Goal: Task Accomplishment & Management: Use online tool/utility

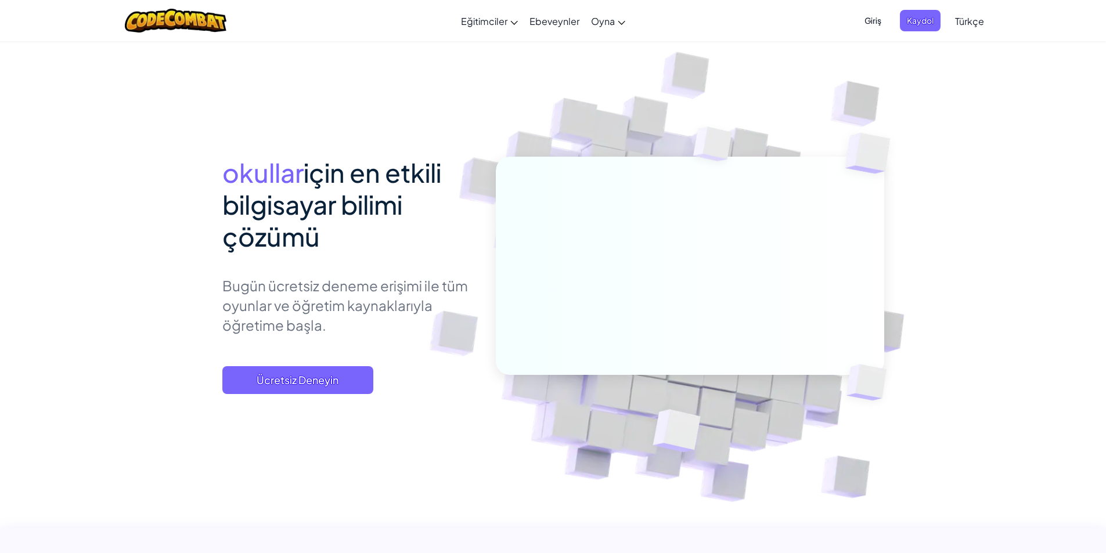
click at [870, 17] on font "Giriş" at bounding box center [872, 20] width 17 height 10
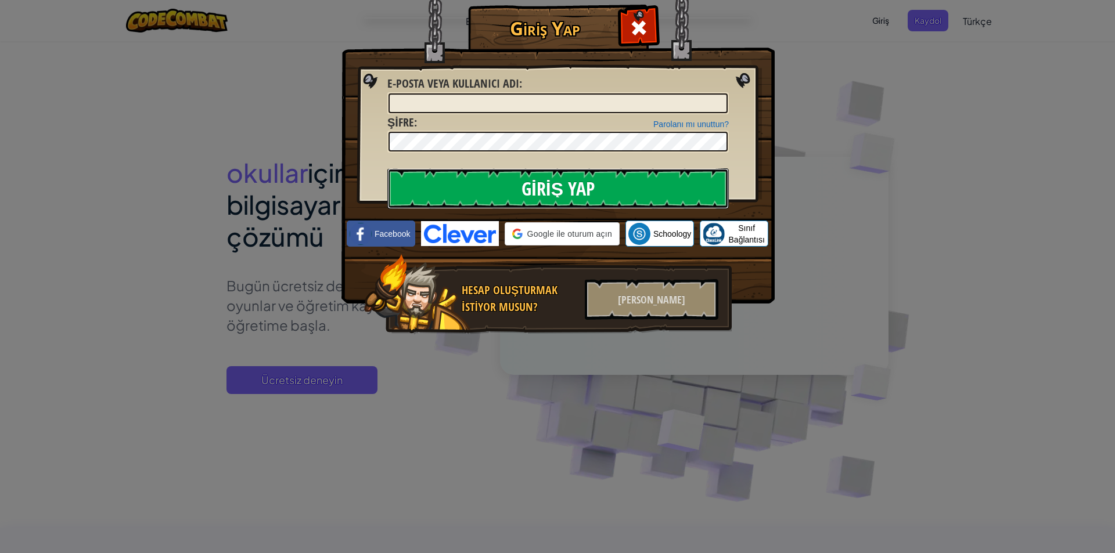
click at [551, 196] on input "Giriş Yap" at bounding box center [557, 188] width 341 height 41
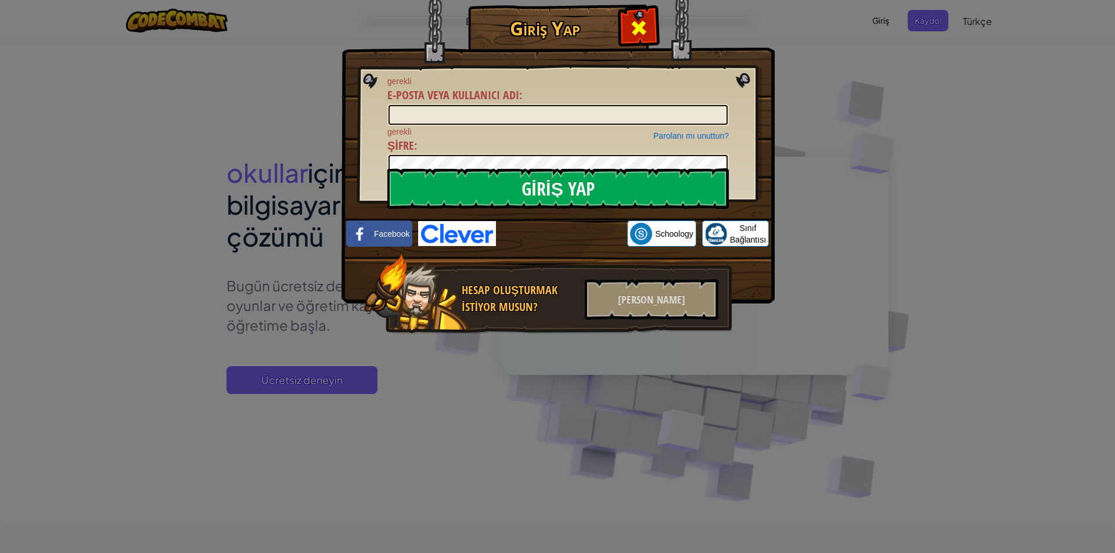
click at [621, 17] on div at bounding box center [638, 26] width 37 height 37
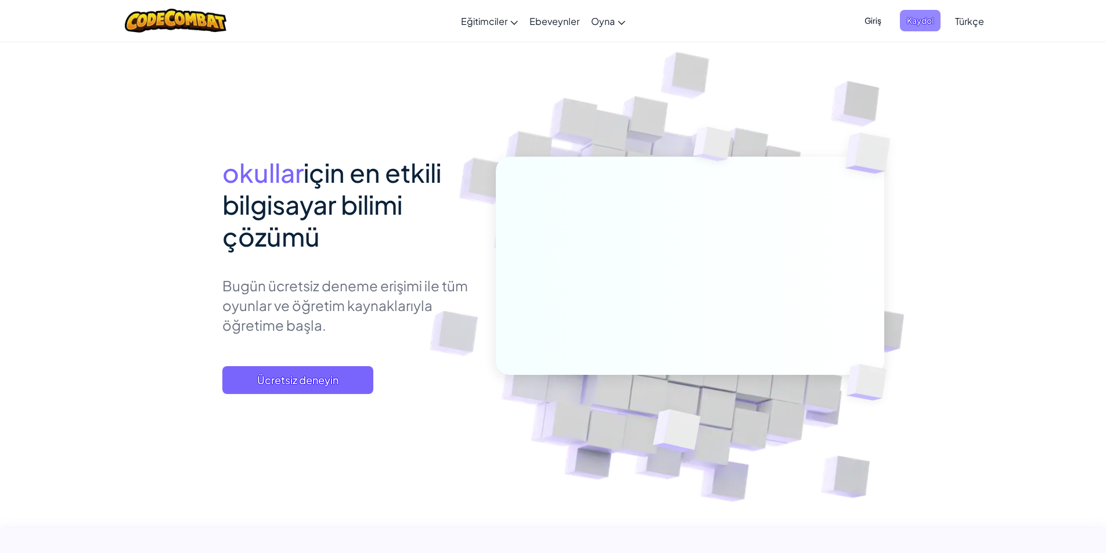
click at [926, 25] on font "Kaydol" at bounding box center [920, 20] width 27 height 10
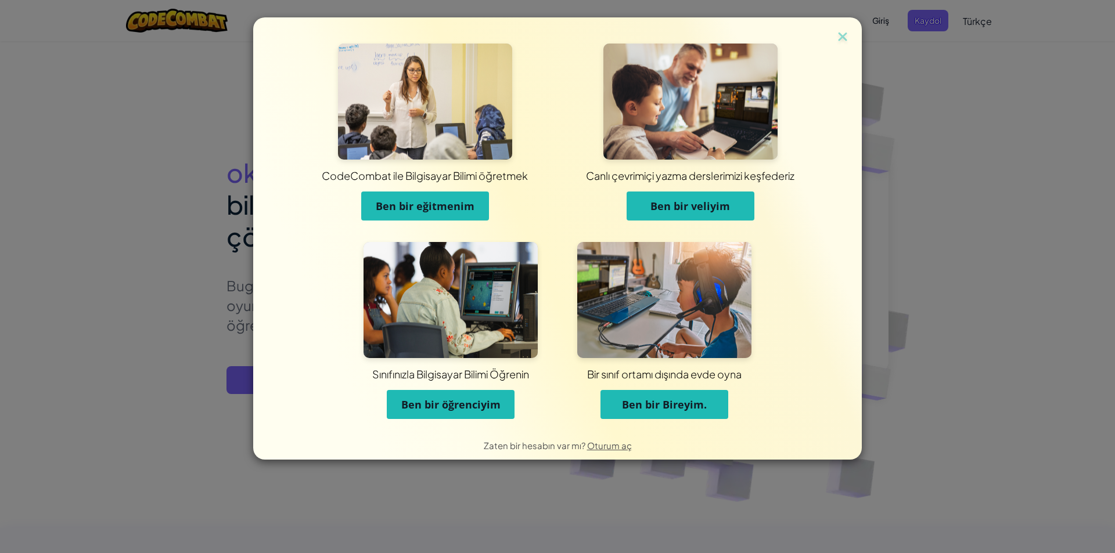
click at [452, 393] on button "Ben bir öğrenciyim" at bounding box center [451, 404] width 128 height 29
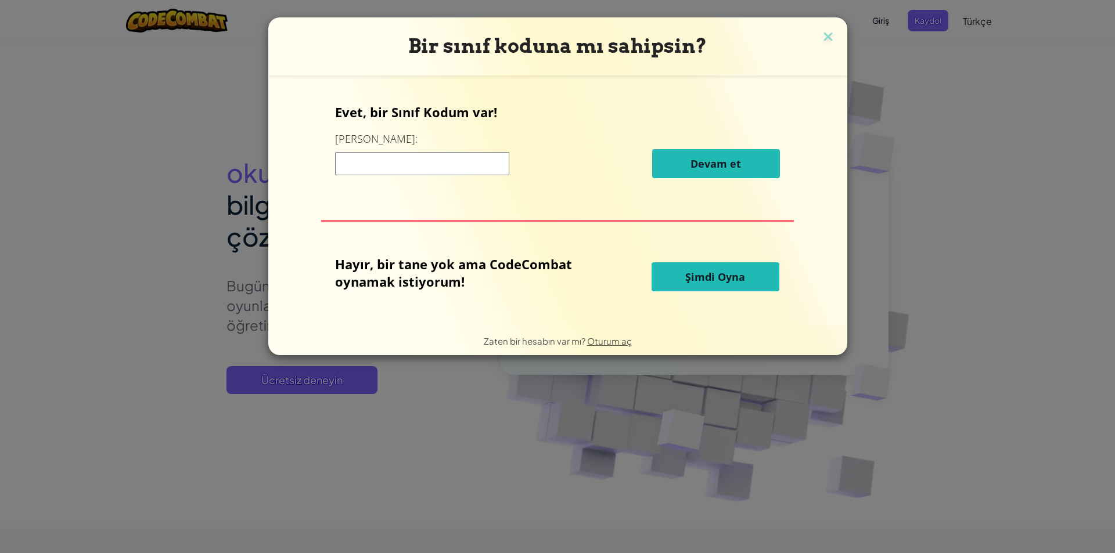
click at [463, 150] on div "Devam et" at bounding box center [557, 163] width 445 height 29
click at [463, 150] on div "Devam ve" at bounding box center [557, 163] width 445 height 29
click at [486, 161] on input at bounding box center [422, 163] width 174 height 23
type input "p"
type input "PlaneKeyHalf"
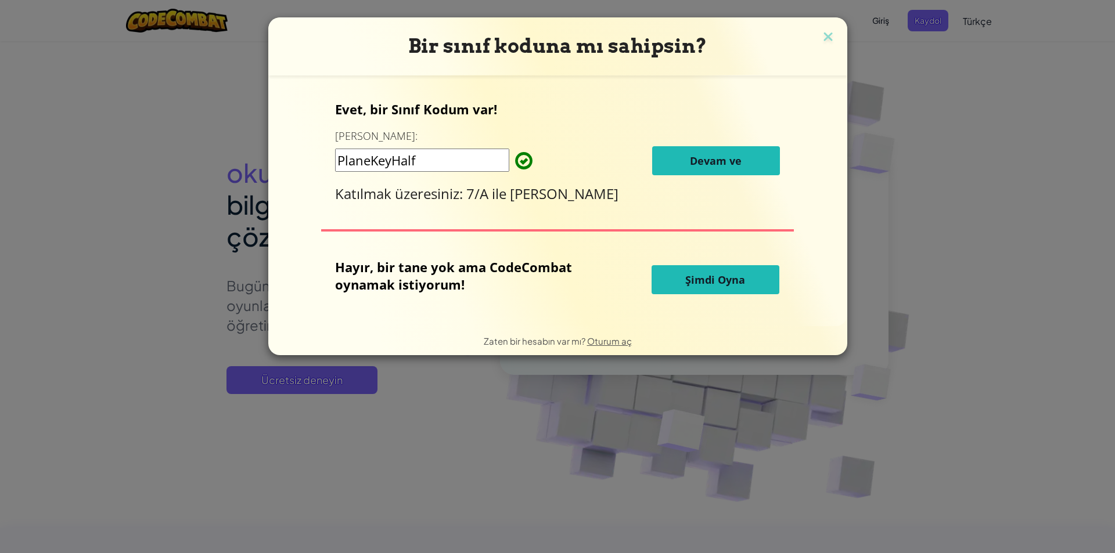
click at [722, 161] on font "Devam ve" at bounding box center [716, 161] width 52 height 14
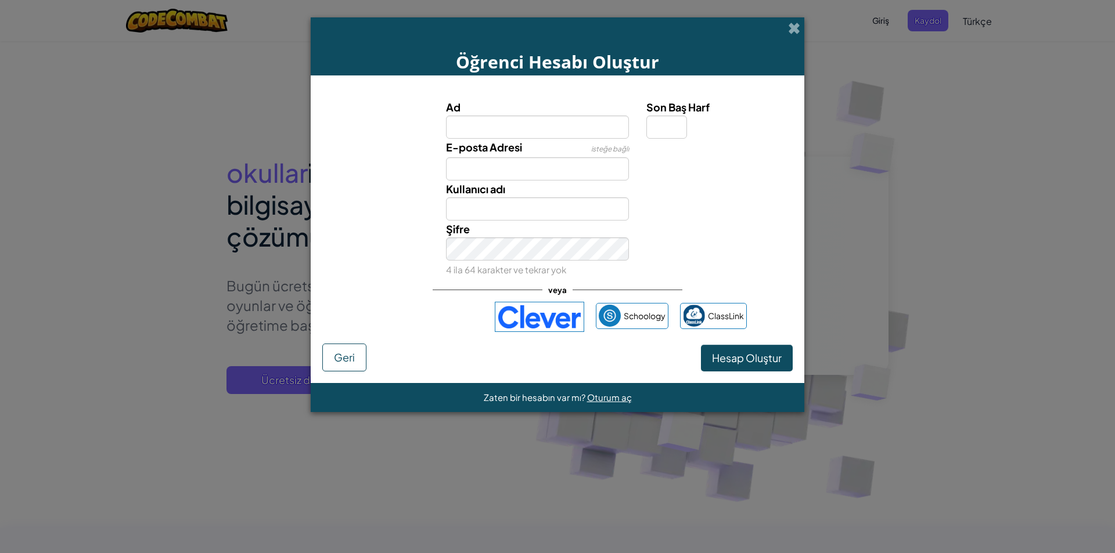
click at [560, 122] on input "Ad" at bounding box center [537, 127] width 183 height 23
click at [603, 197] on div "Kullanıcı adı" at bounding box center [537, 201] width 201 height 40
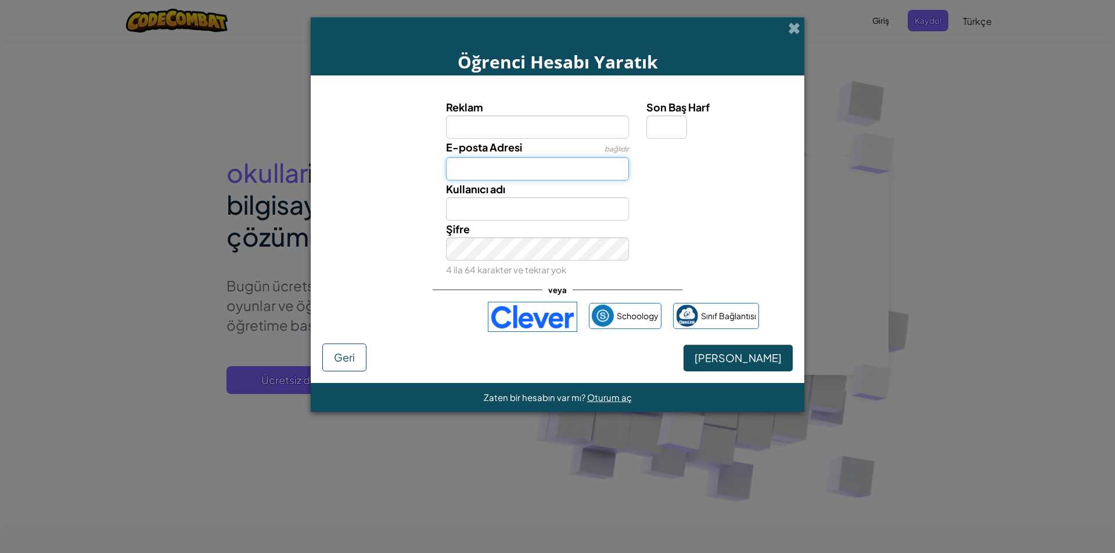
click at [532, 161] on input "E-posta Adresi" at bounding box center [537, 168] width 183 height 23
type input "berraavanos@gmail.com"
drag, startPoint x: 574, startPoint y: 204, endPoint x: 580, endPoint y: 194, distance: 11.0
click at [580, 194] on div "Kullanıcı adı" at bounding box center [537, 201] width 201 height 40
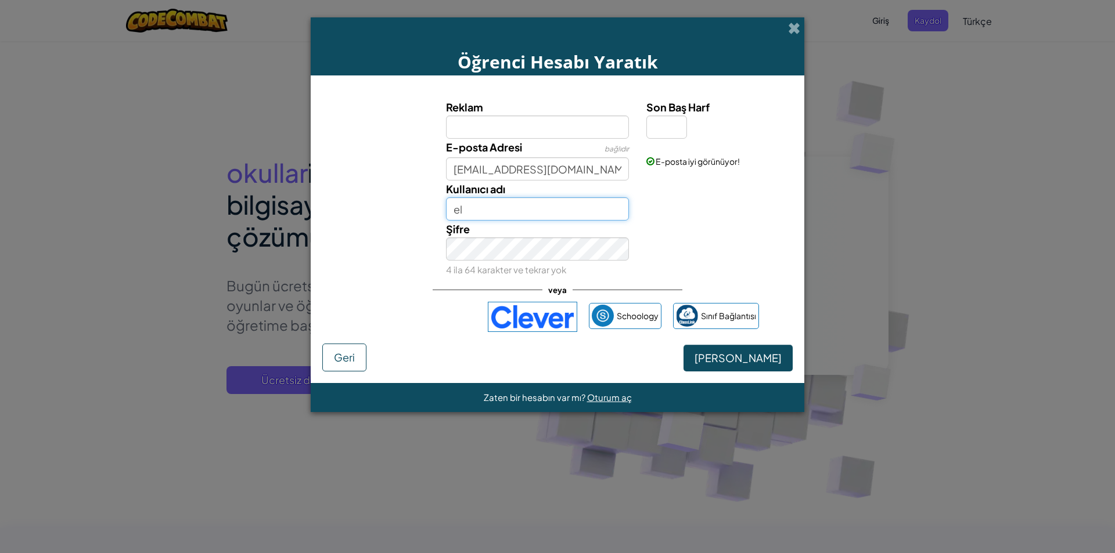
type input "e"
type input "elif berra"
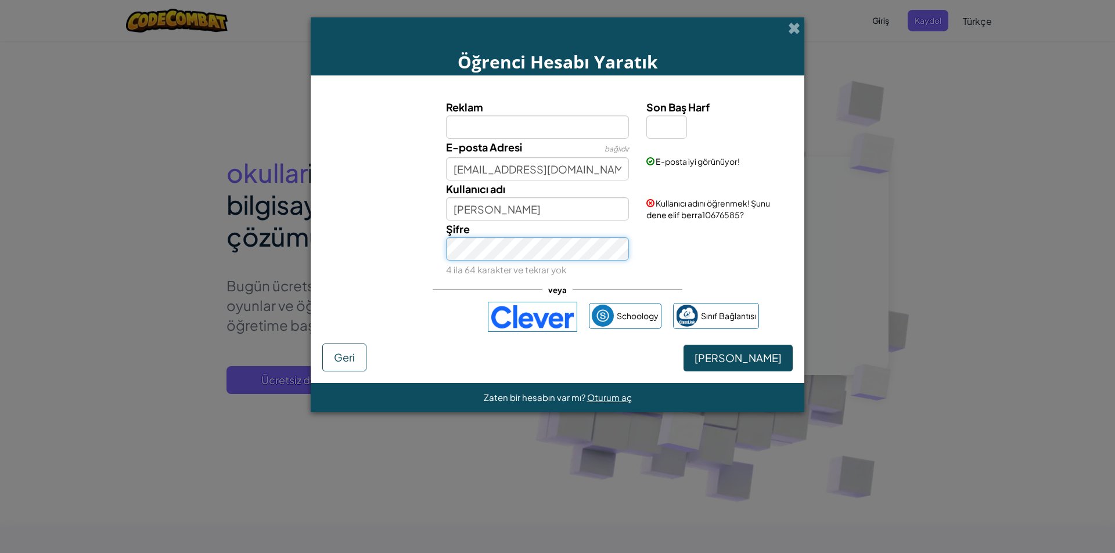
click at [683, 345] on button "Hesap Yaratık" at bounding box center [737, 358] width 109 height 27
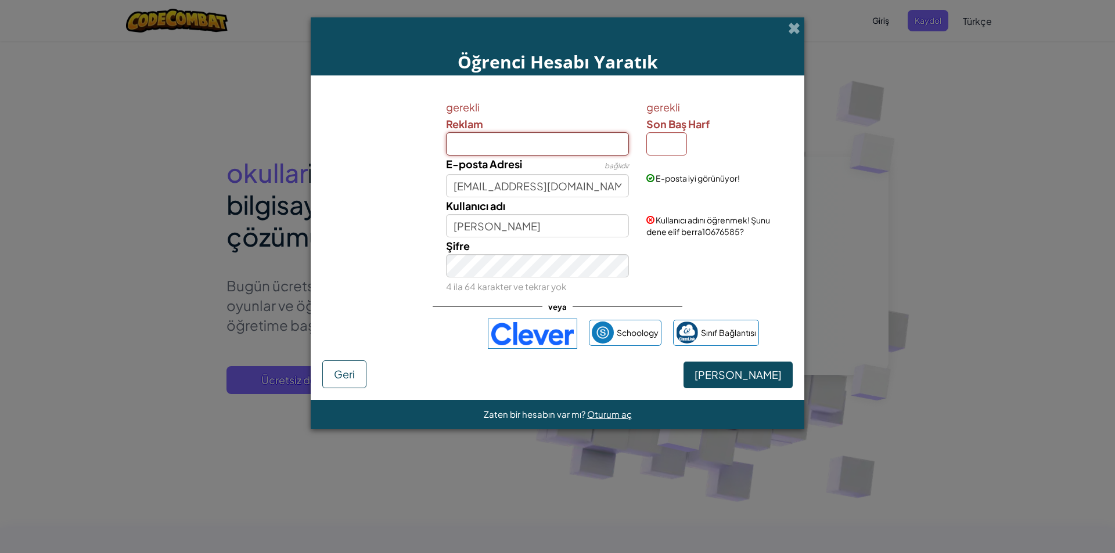
click at [582, 149] on input "Reklam" at bounding box center [537, 143] width 183 height 23
type input "elif ve berra"
click at [683, 362] on button "Hesap Yaratık" at bounding box center [737, 375] width 109 height 27
type input "Elif ve berra"
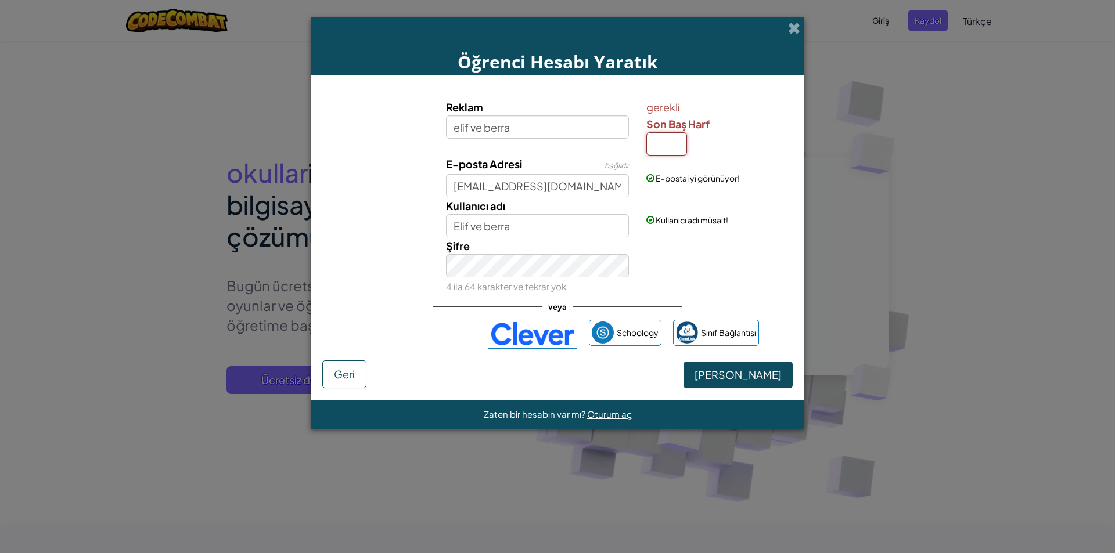
click at [669, 136] on input "Son Baş Harf" at bounding box center [666, 143] width 41 height 23
type input "a"
click at [683, 362] on button "Hesap Yaratık" at bounding box center [737, 375] width 109 height 27
type input "Elif ve berraA"
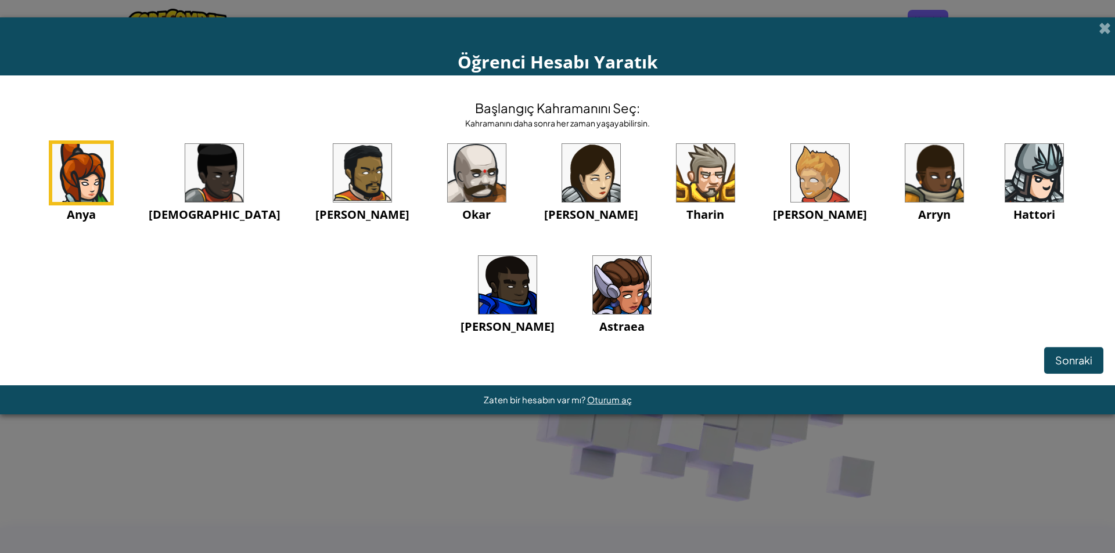
click at [593, 286] on img at bounding box center [622, 285] width 58 height 58
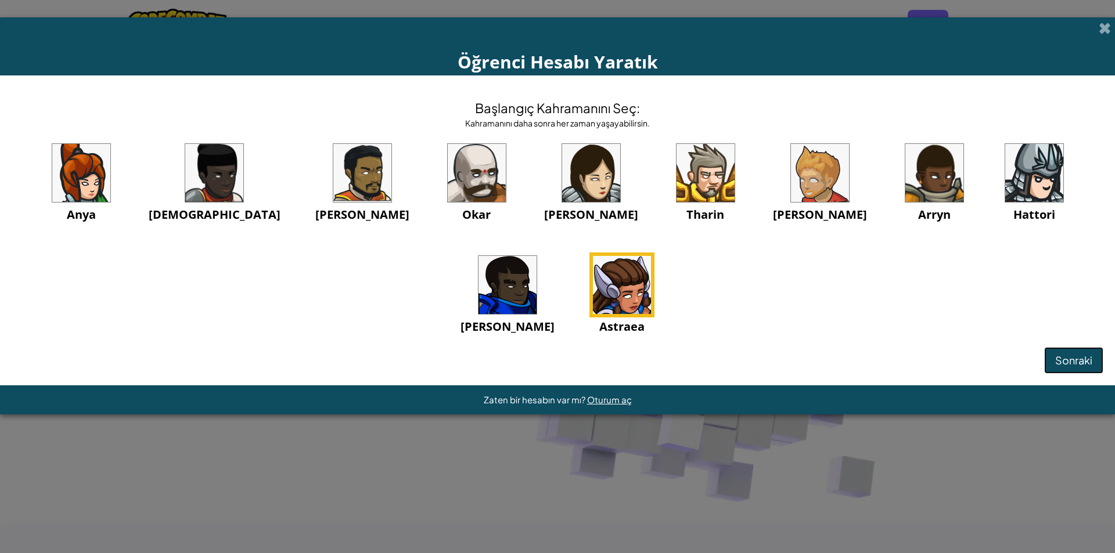
drag, startPoint x: 1073, startPoint y: 356, endPoint x: 1087, endPoint y: 349, distance: 15.6
click at [1078, 356] on font "Sonraki" at bounding box center [1073, 360] width 37 height 13
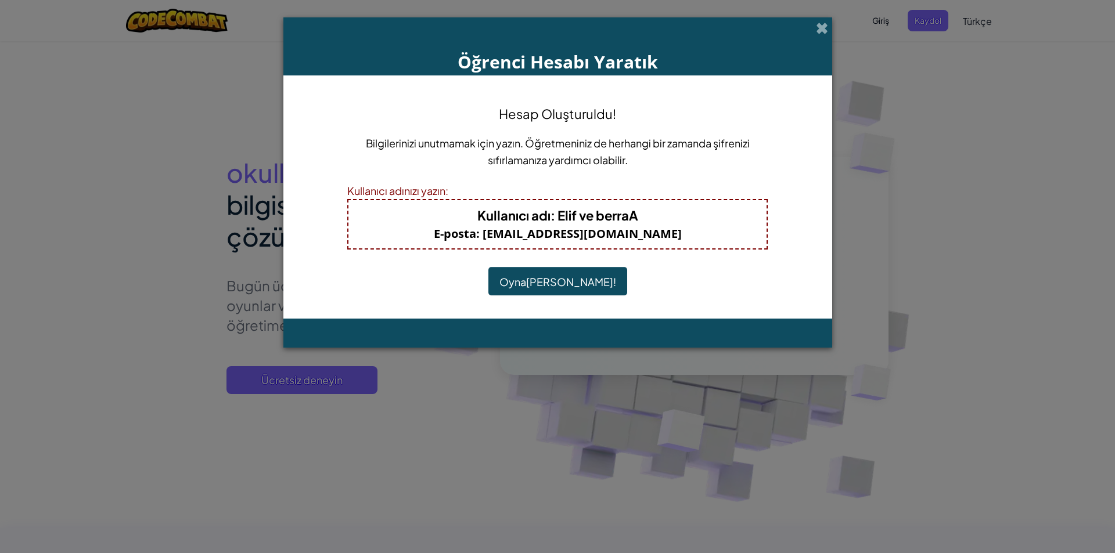
click at [543, 276] on font "Oynamaya Başla!" at bounding box center [557, 281] width 117 height 13
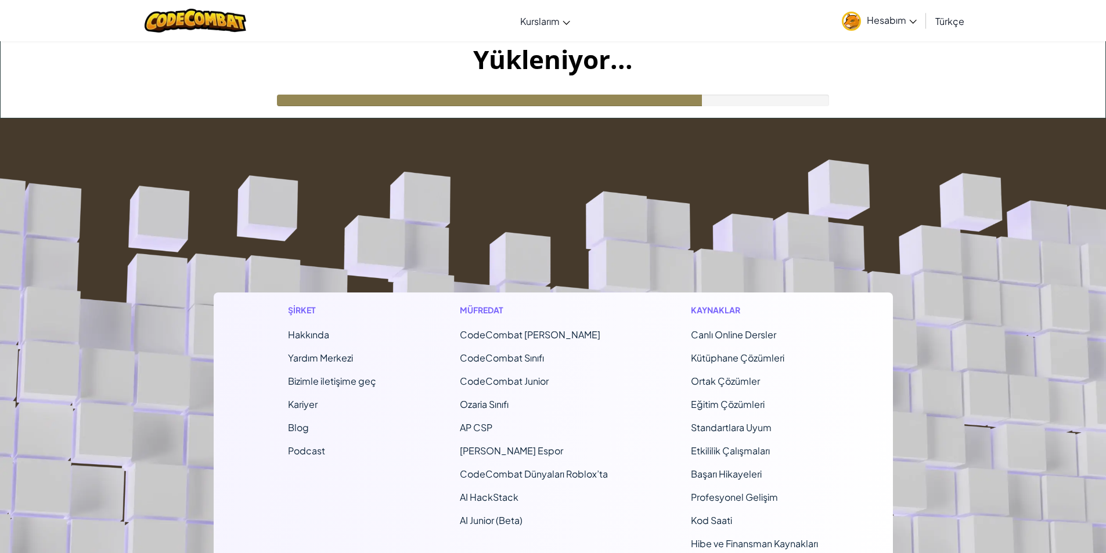
click at [264, 105] on div "Yükleniyor..." at bounding box center [553, 79] width 1105 height 77
click at [284, 96] on div at bounding box center [489, 101] width 425 height 12
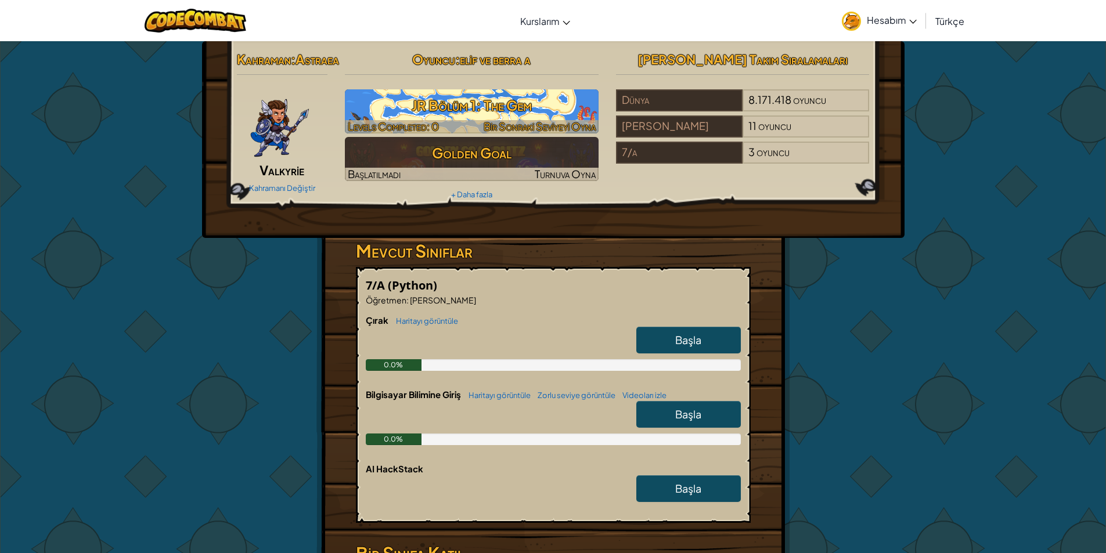
click at [463, 105] on h3 "JR Bölüm 1: The Gem" at bounding box center [472, 105] width 254 height 26
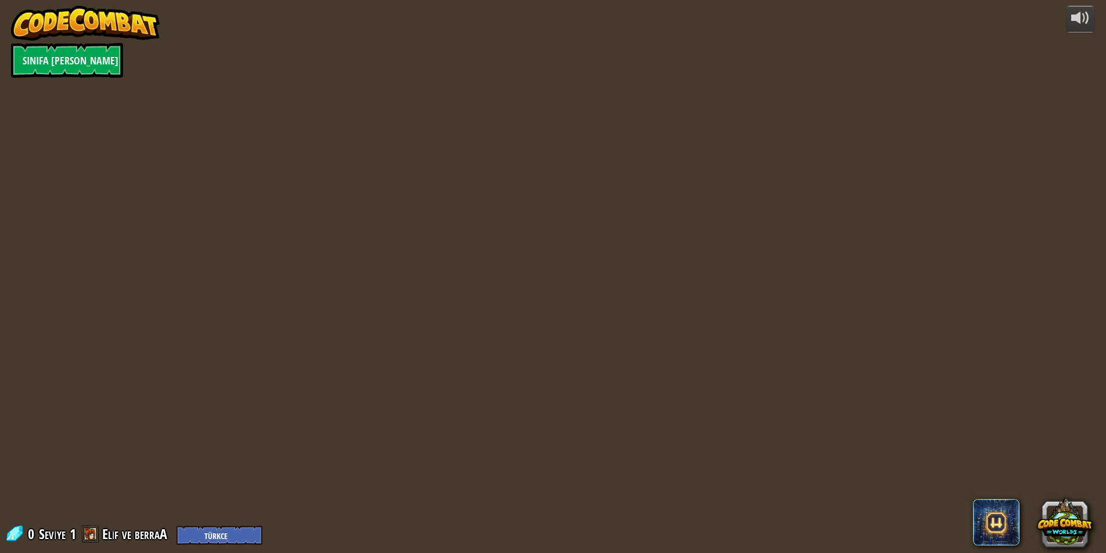
select select "tr"
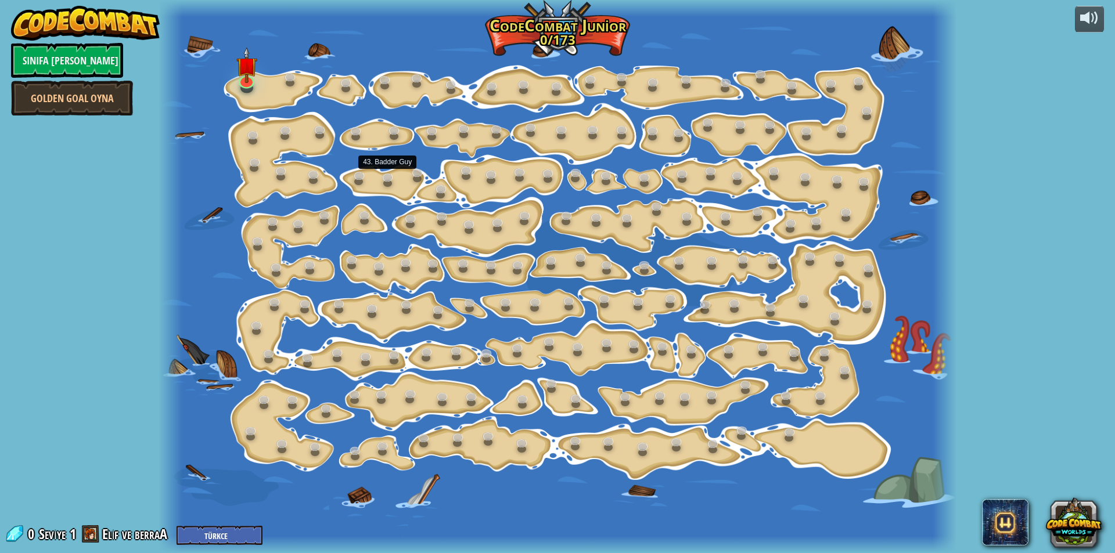
select select "tr"
click at [248, 77] on img at bounding box center [246, 56] width 21 height 49
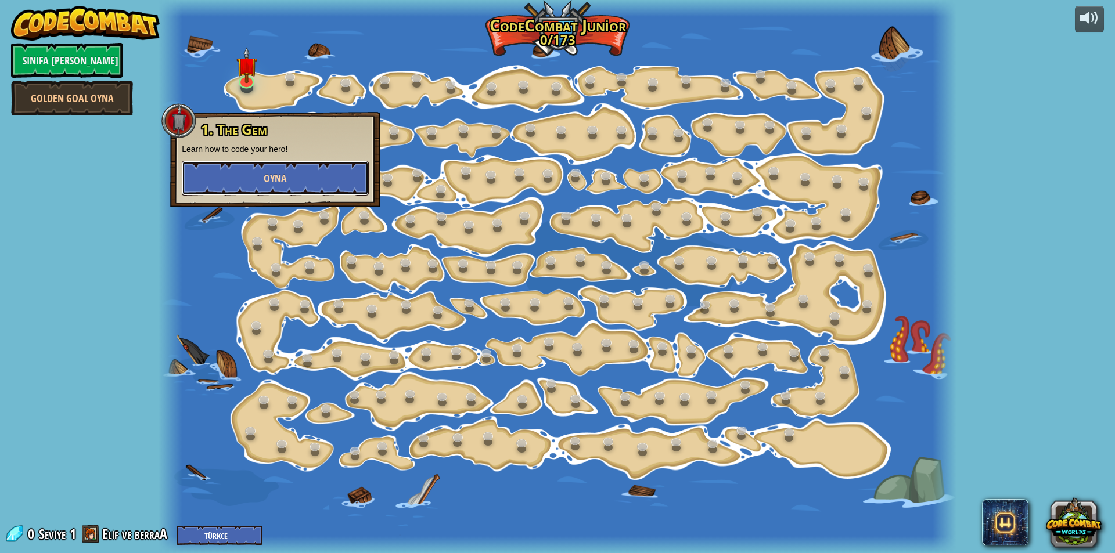
click at [355, 182] on button "Oyna" at bounding box center [275, 178] width 187 height 35
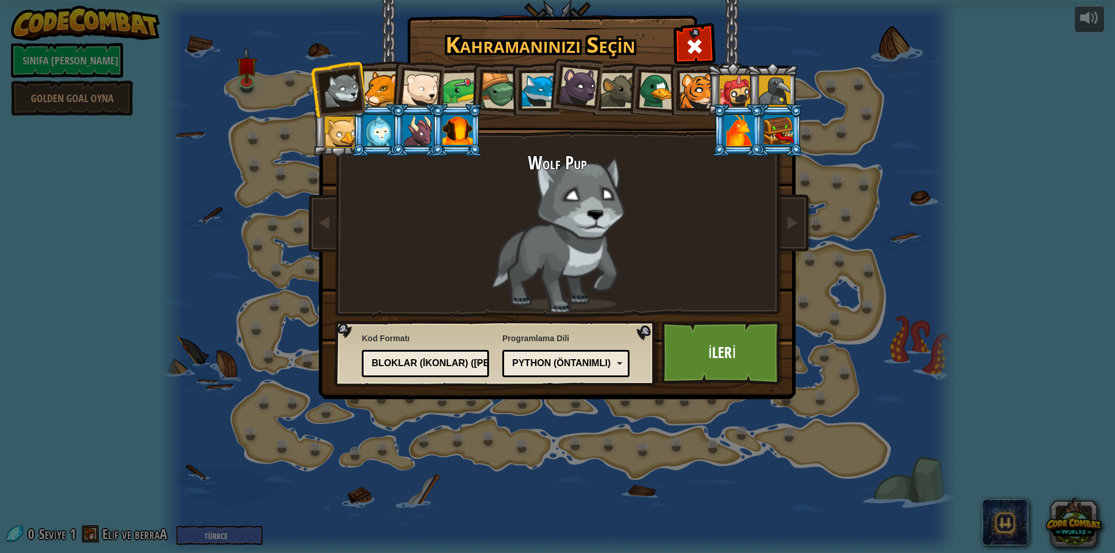
click at [382, 96] on div at bounding box center [380, 88] width 35 height 35
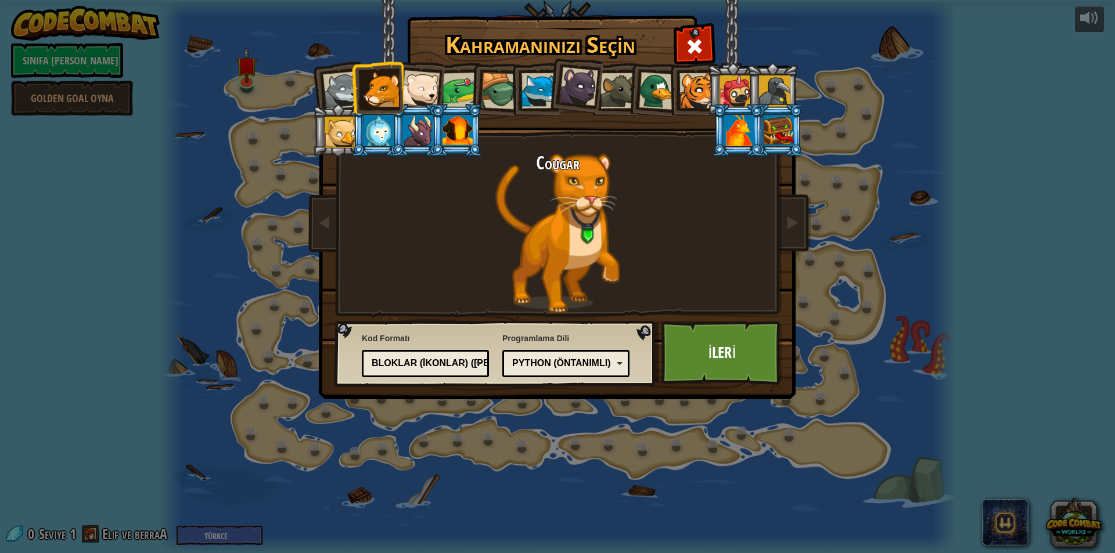
click at [426, 77] on div at bounding box center [420, 89] width 38 height 38
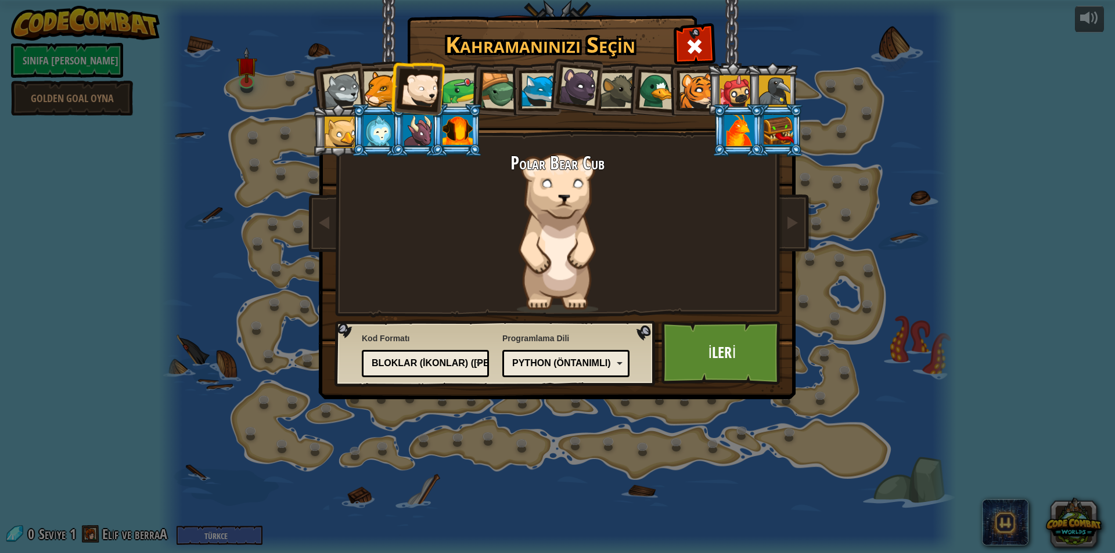
click at [468, 77] on div at bounding box center [460, 91] width 36 height 36
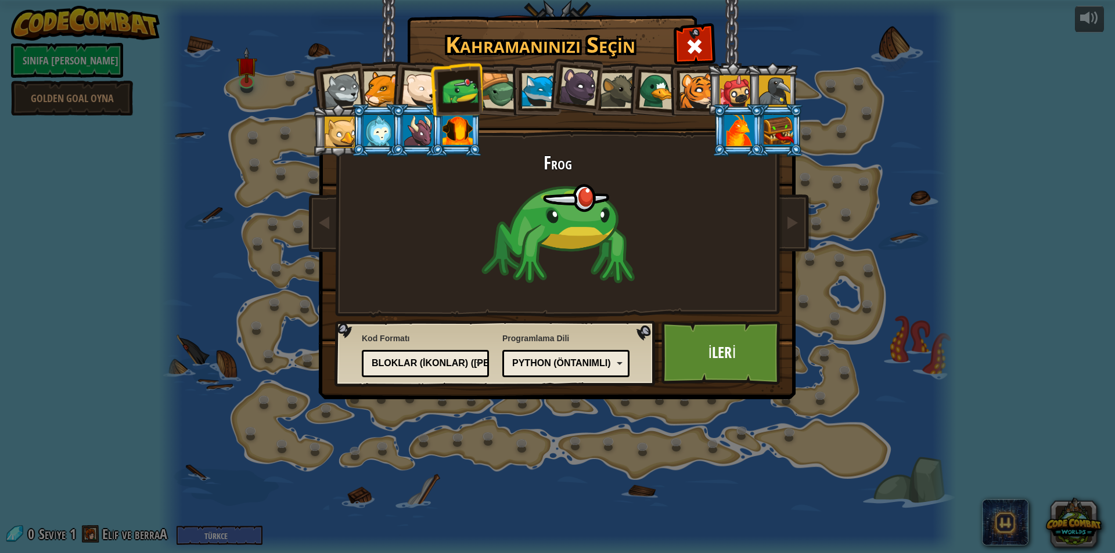
click at [499, 81] on div at bounding box center [499, 91] width 37 height 37
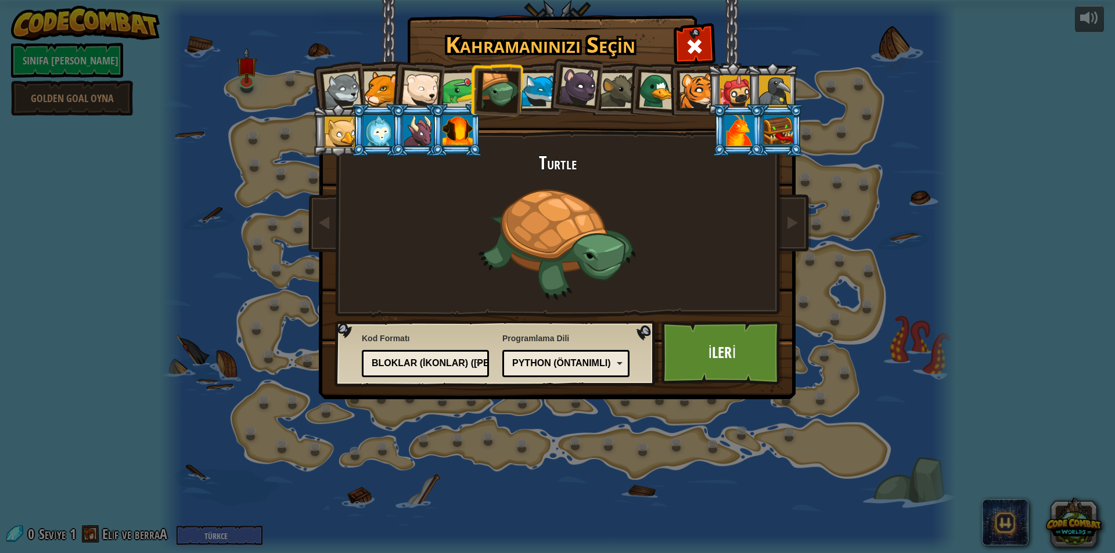
click at [528, 81] on div at bounding box center [538, 90] width 35 height 35
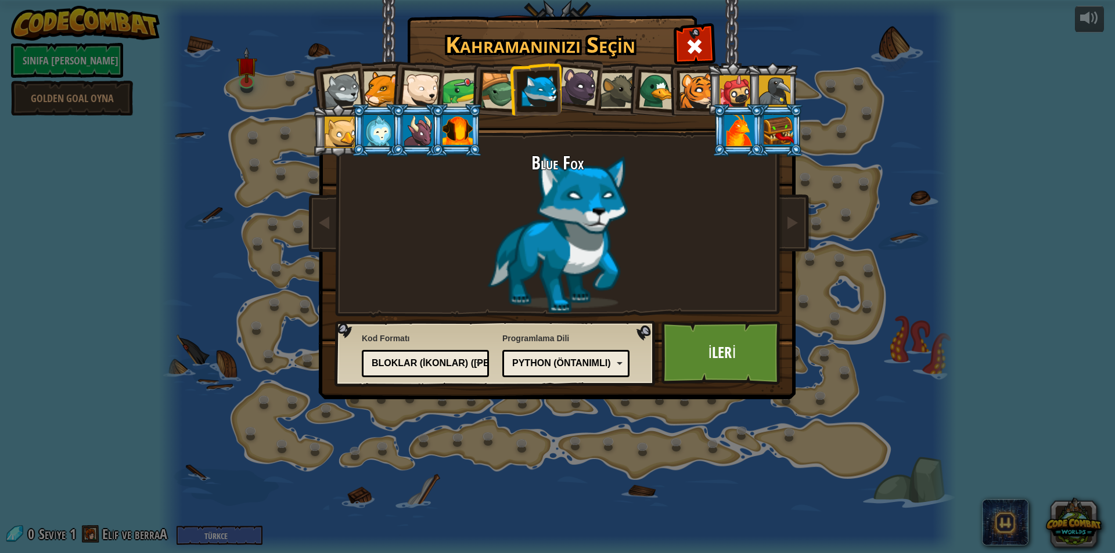
click at [583, 92] on div at bounding box center [578, 86] width 39 height 39
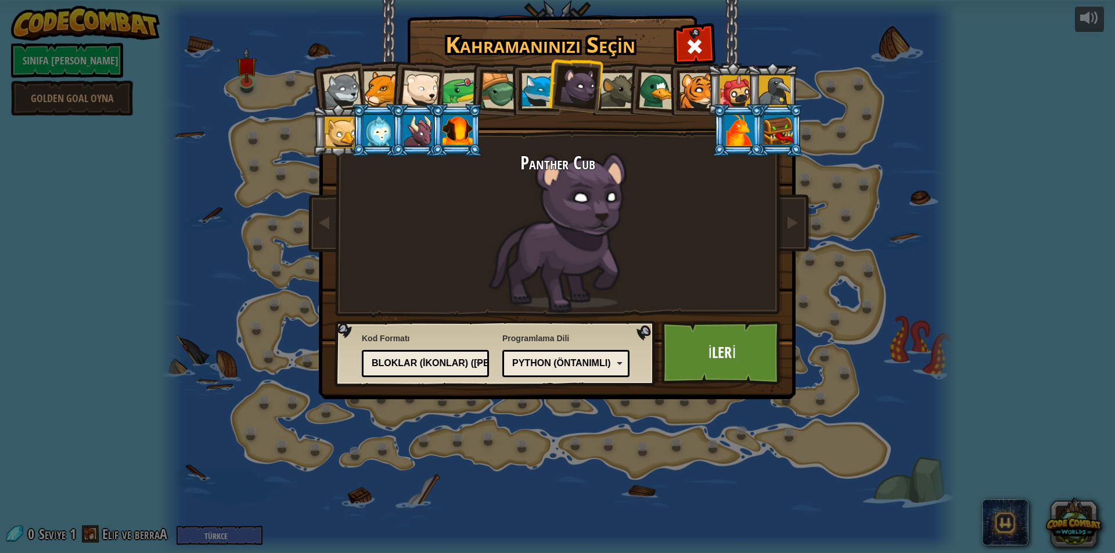
click at [611, 84] on div at bounding box center [617, 90] width 35 height 35
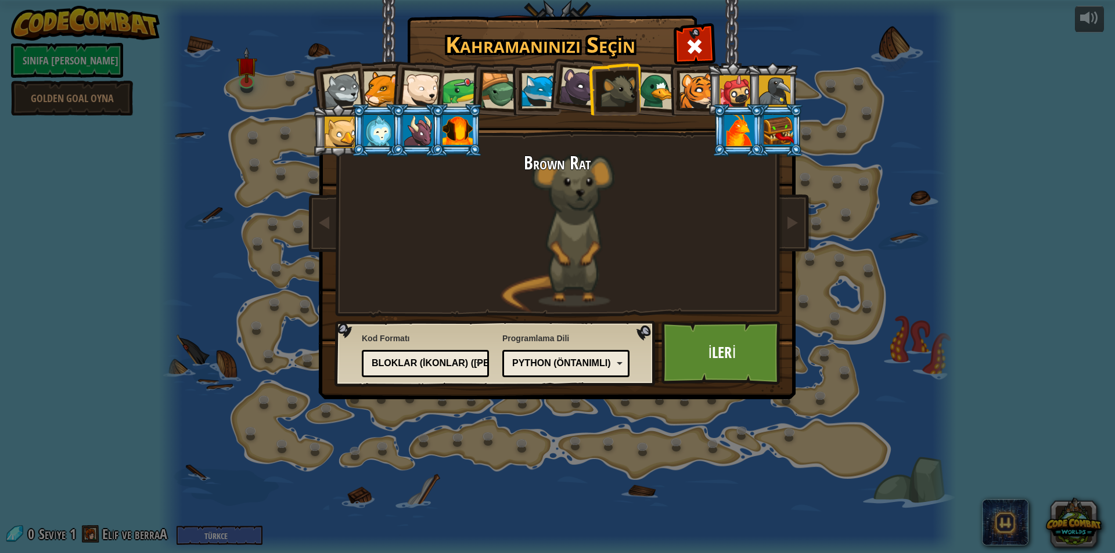
click at [648, 92] on div at bounding box center [658, 91] width 38 height 38
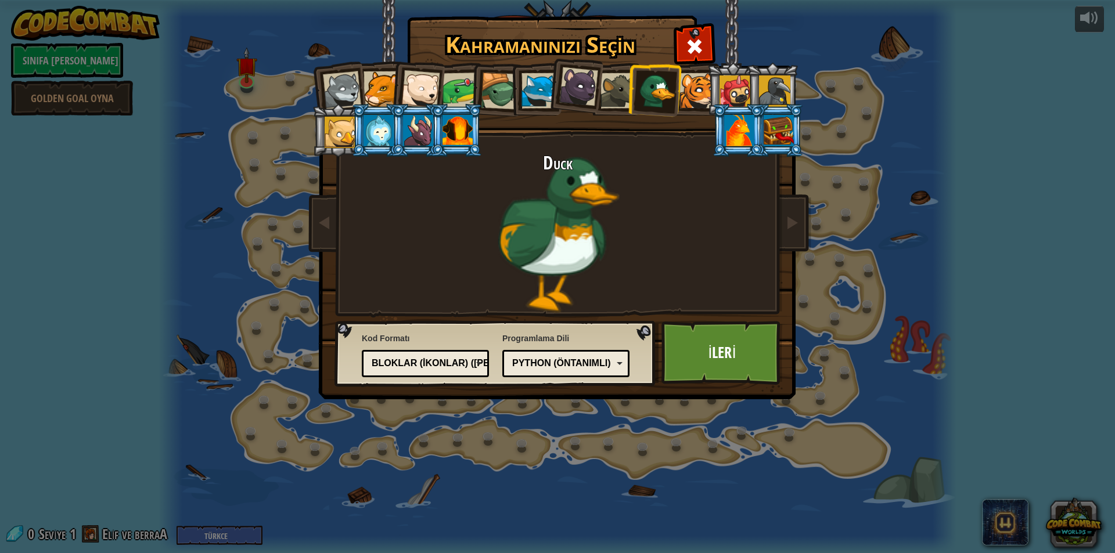
click at [695, 93] on div at bounding box center [696, 90] width 35 height 35
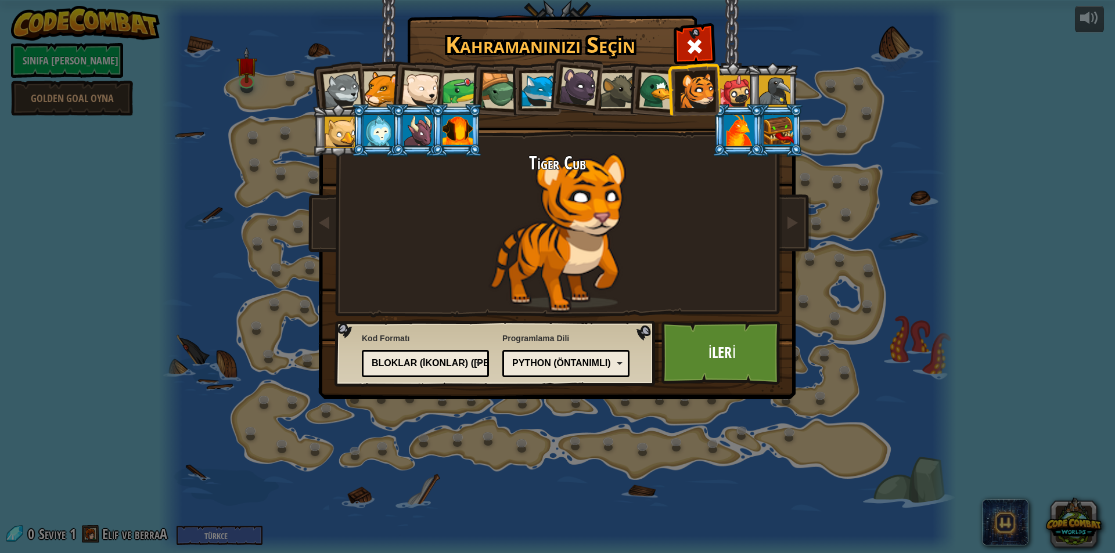
click at [744, 89] on div at bounding box center [734, 90] width 31 height 31
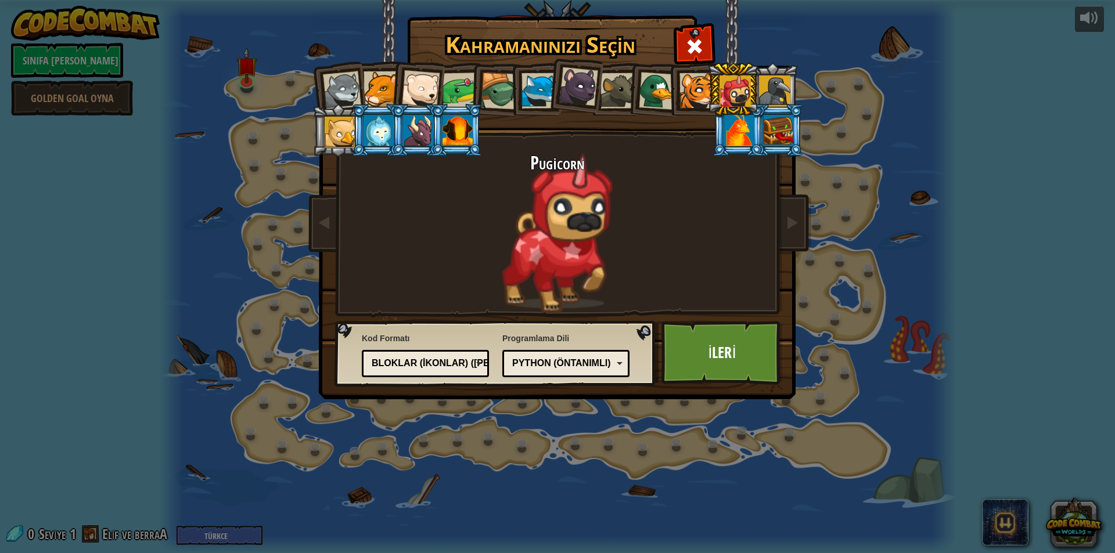
click at [770, 88] on div at bounding box center [774, 90] width 31 height 31
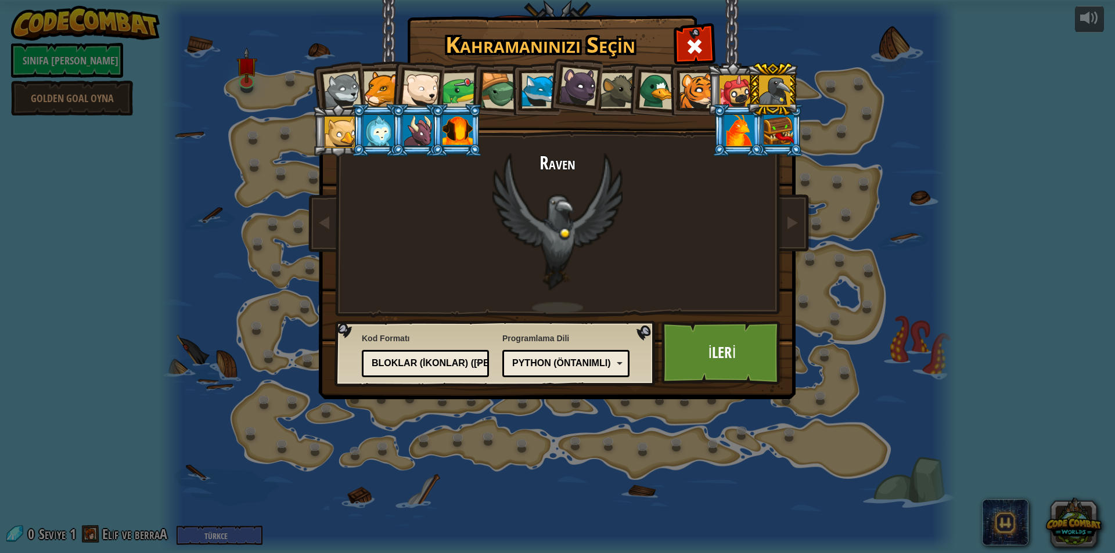
click at [348, 132] on div at bounding box center [339, 132] width 31 height 31
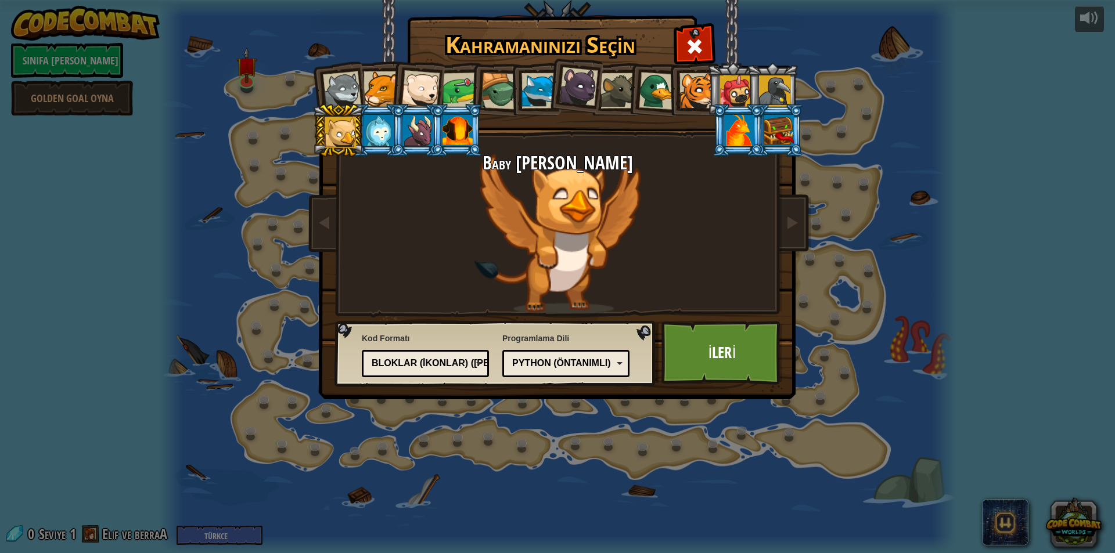
click at [385, 129] on div at bounding box center [378, 130] width 30 height 31
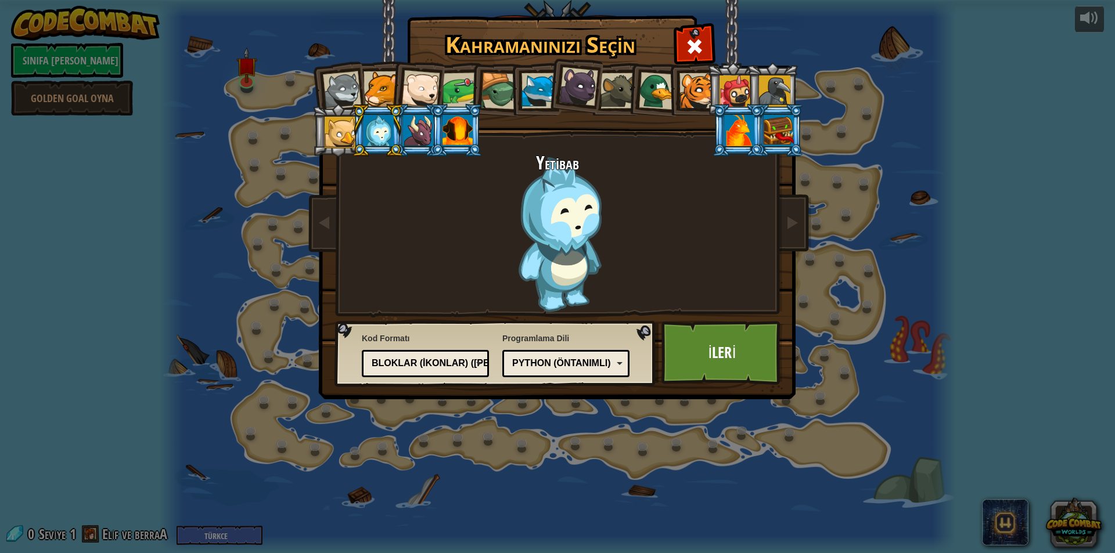
click at [426, 134] on div at bounding box center [418, 130] width 30 height 31
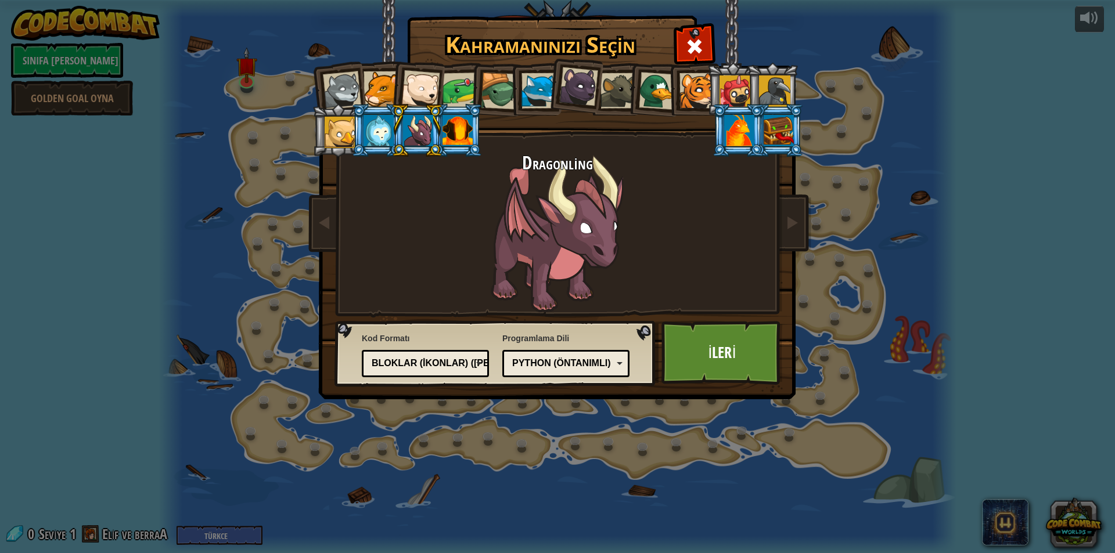
click at [463, 128] on div at bounding box center [457, 130] width 30 height 31
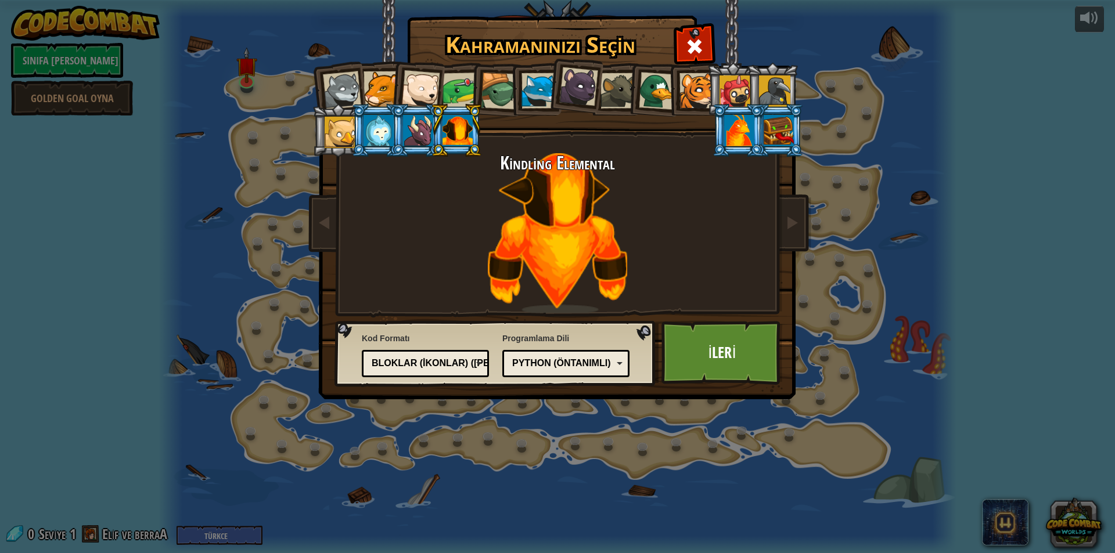
click at [730, 129] on div at bounding box center [739, 130] width 30 height 31
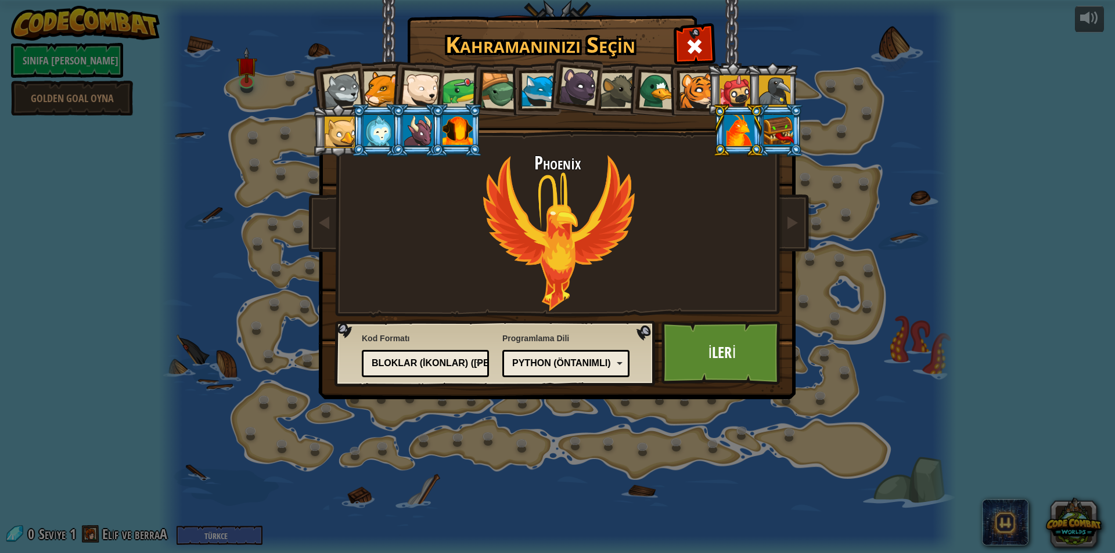
click at [774, 121] on div at bounding box center [778, 130] width 30 height 31
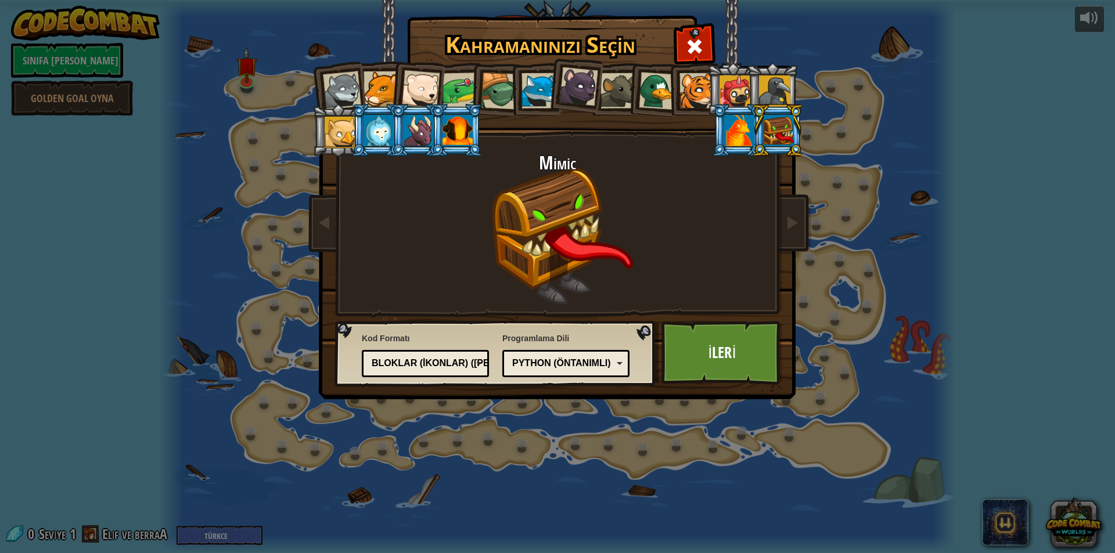
click at [374, 81] on div at bounding box center [380, 88] width 35 height 35
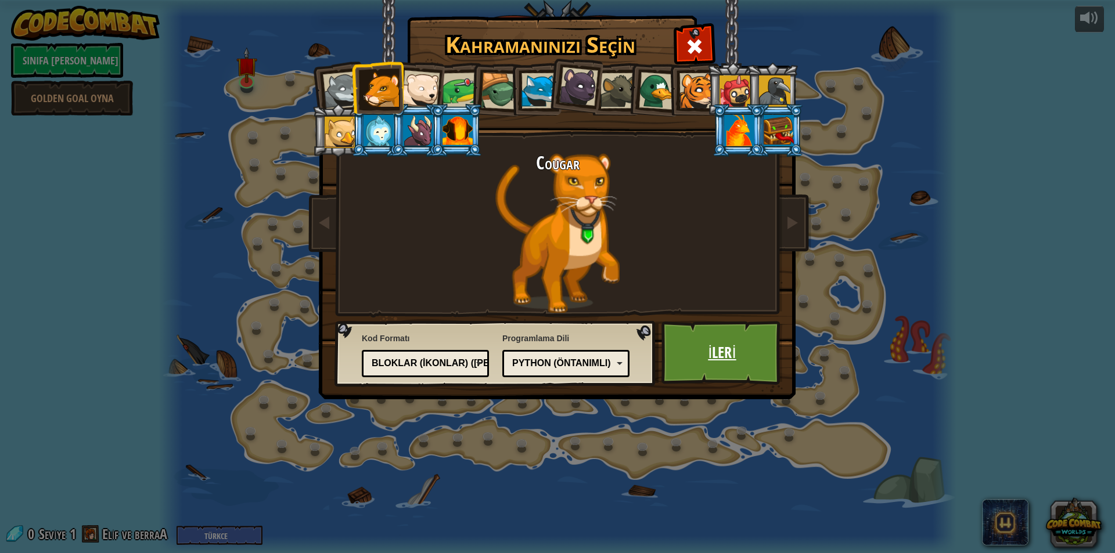
drag, startPoint x: 729, startPoint y: 345, endPoint x: 733, endPoint y: 356, distance: 11.0
click at [733, 356] on link "İleri" at bounding box center [721, 353] width 121 height 64
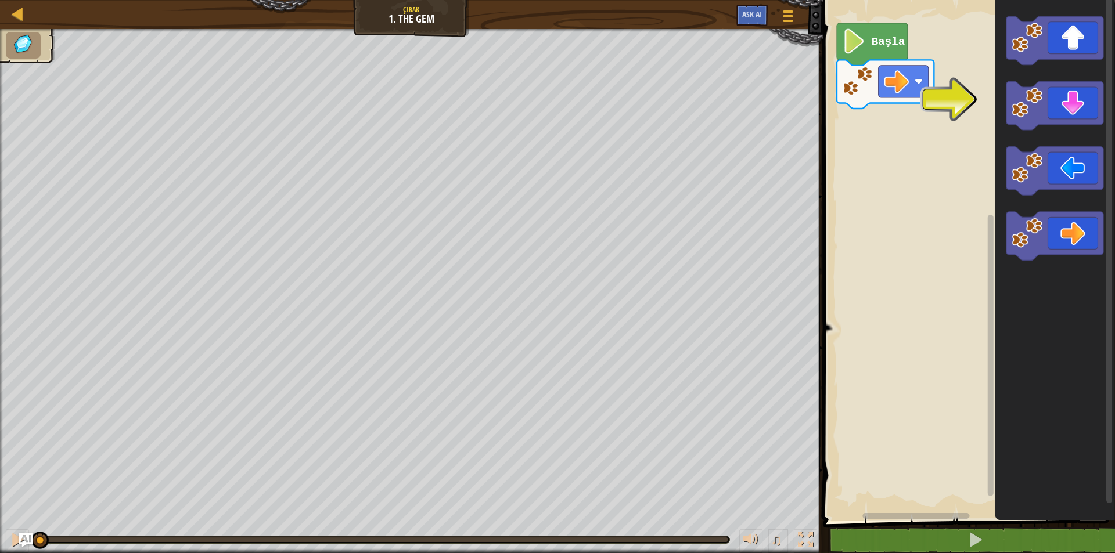
click at [870, 40] on icon "Blockly Çalışma Alanı" at bounding box center [871, 44] width 71 height 42
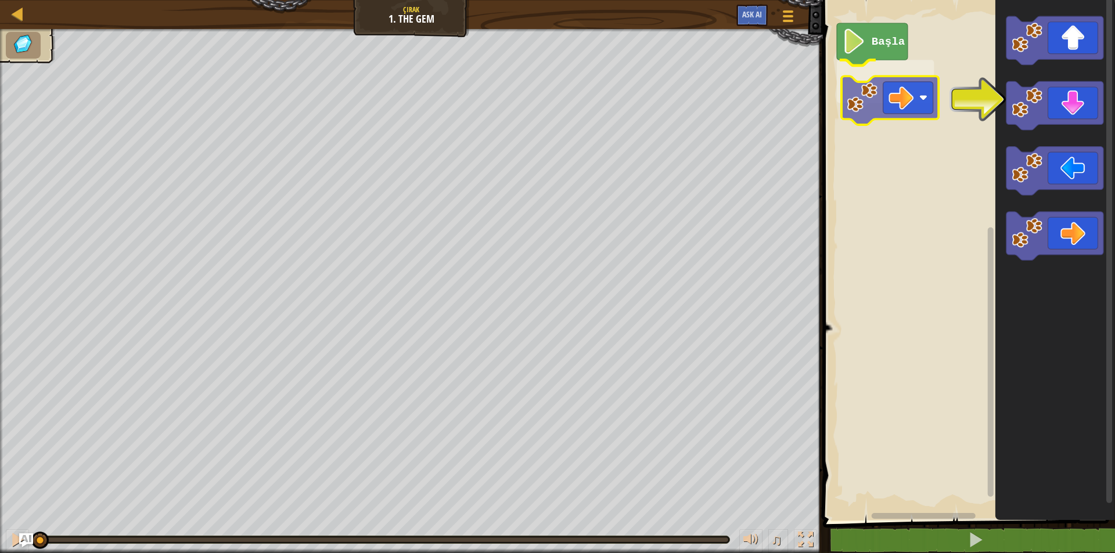
click at [910, 110] on div "Başla" at bounding box center [966, 257] width 295 height 527
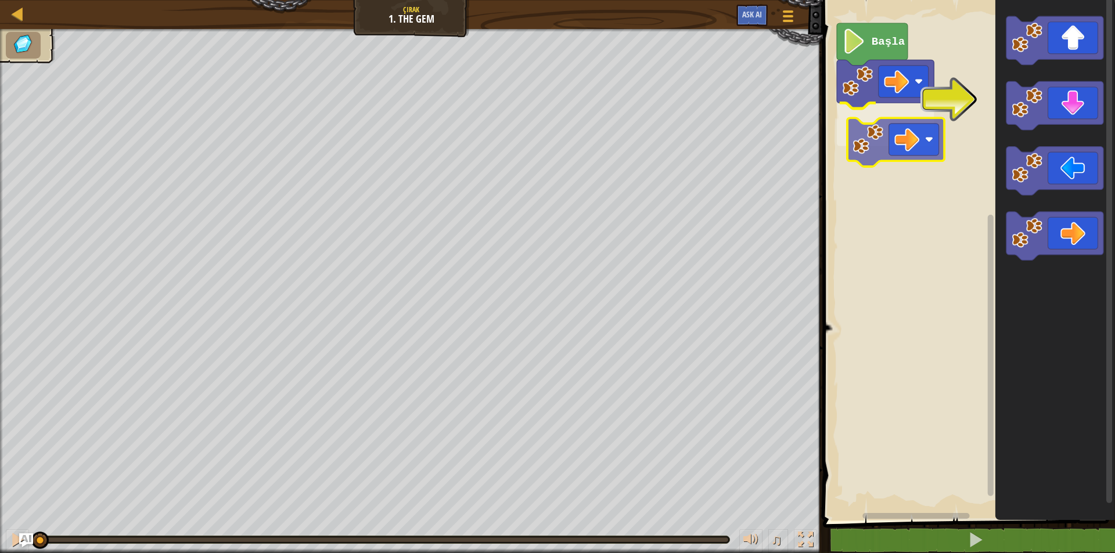
click at [895, 106] on div "Başla" at bounding box center [966, 257] width 295 height 527
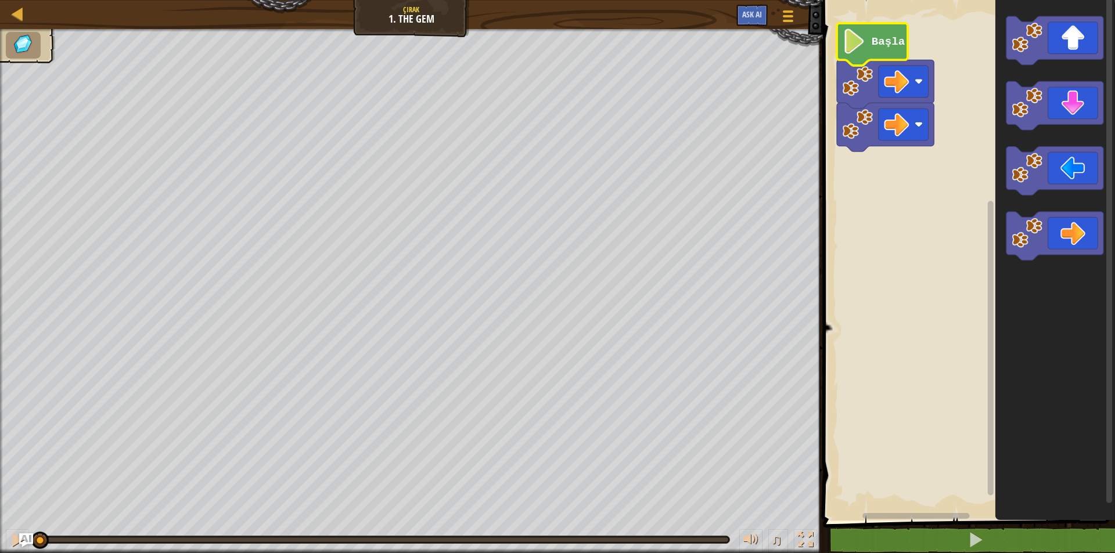
click at [866, 44] on icon "Blockly Çalışma Alanı" at bounding box center [871, 44] width 71 height 42
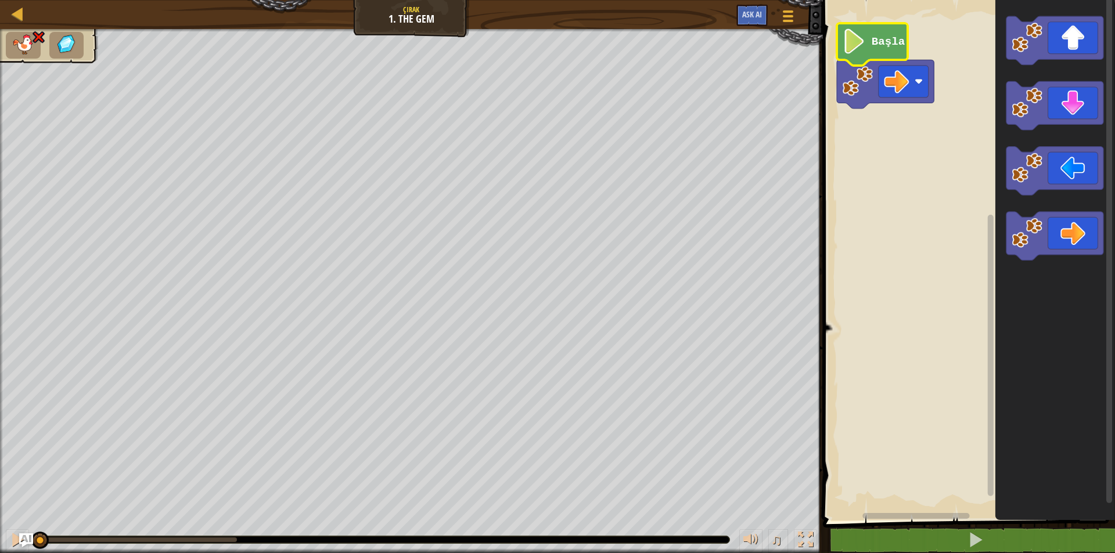
click at [866, 39] on icon "Blockly Çalışma Alanı" at bounding box center [871, 44] width 71 height 42
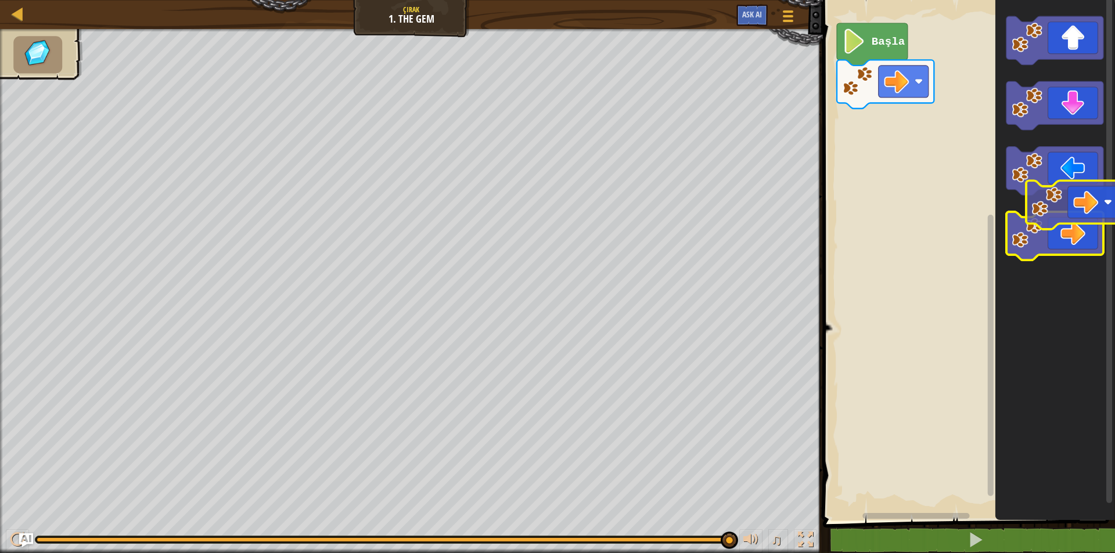
click at [1094, 219] on icon "Blockly Çalışma Alanı" at bounding box center [1053, 236] width 97 height 49
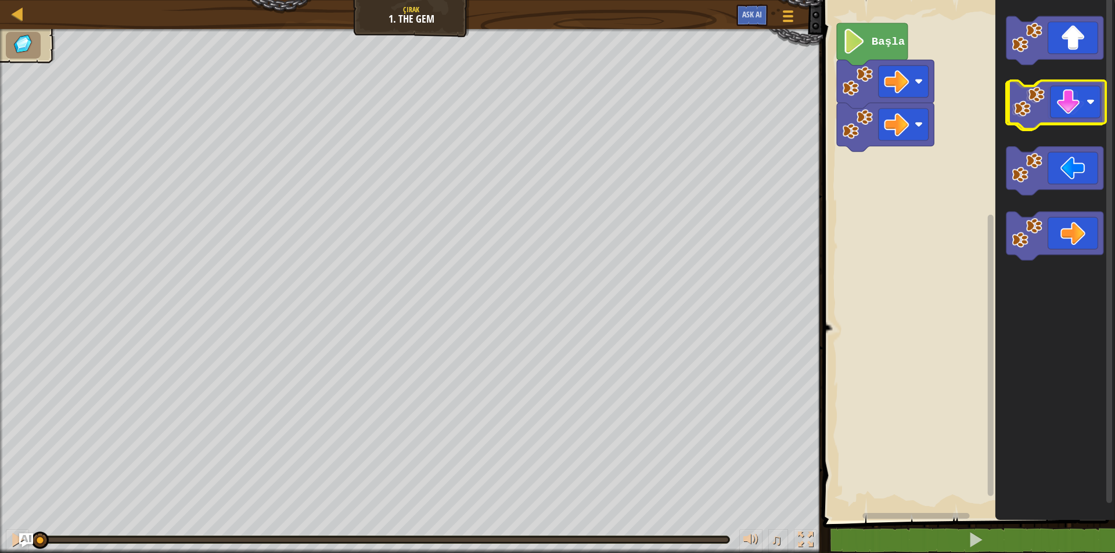
click at [1092, 109] on icon "Blockly Çalışma Alanı" at bounding box center [1053, 106] width 97 height 49
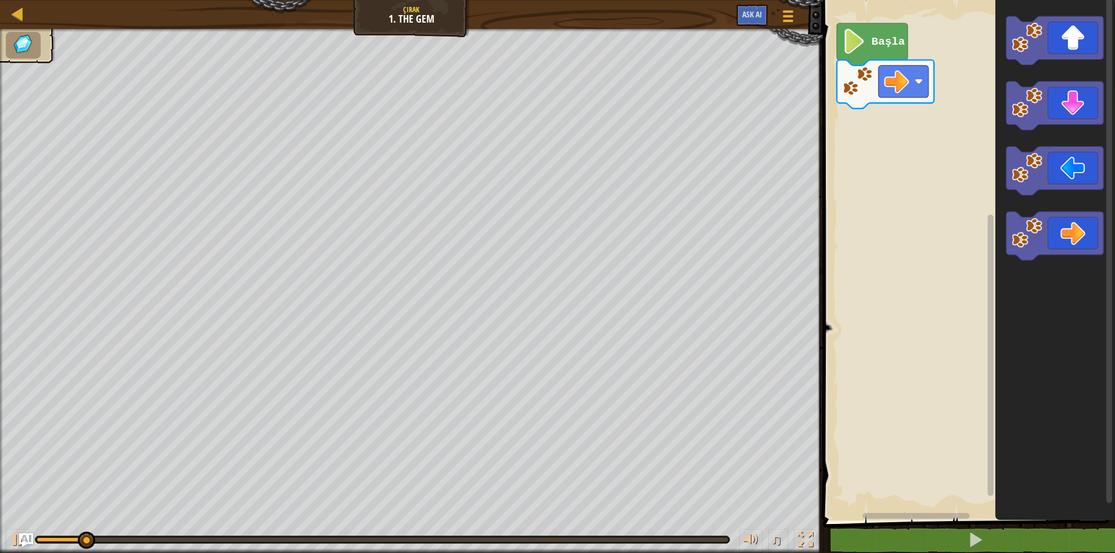
click at [856, 126] on div "Başla" at bounding box center [966, 257] width 295 height 527
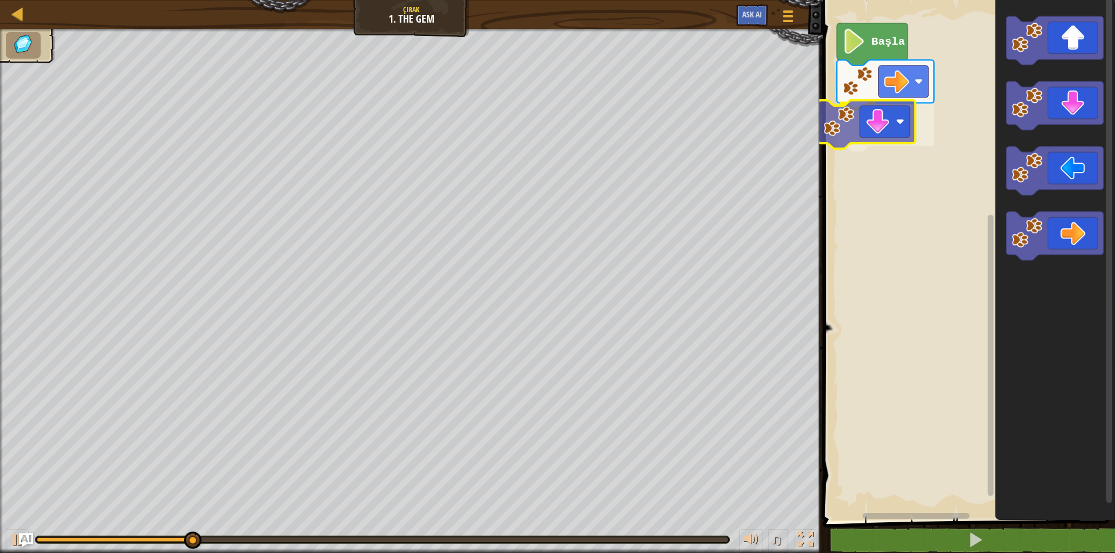
click at [875, 116] on div "Başla" at bounding box center [966, 257] width 295 height 527
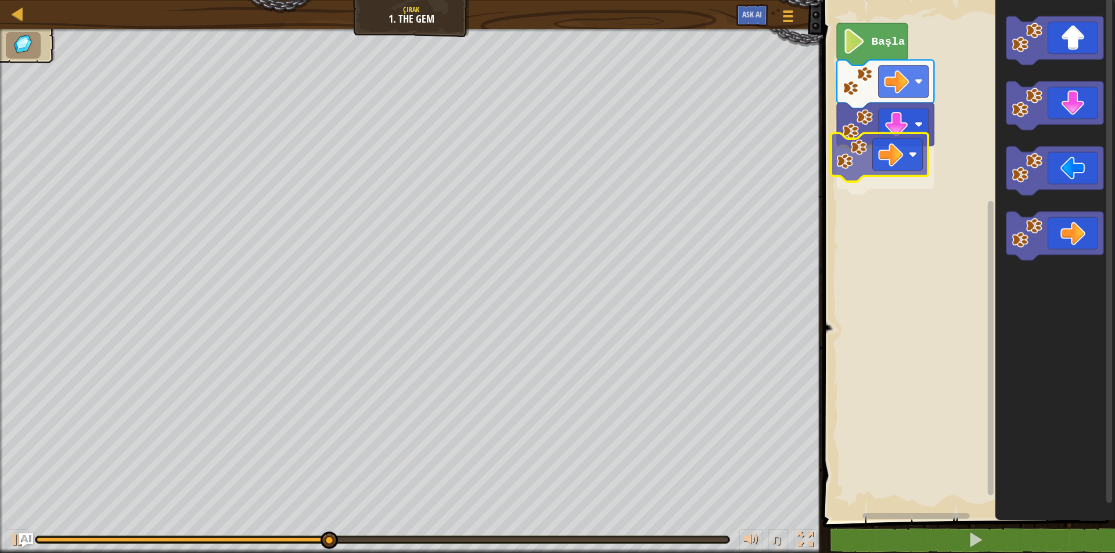
click at [903, 168] on div "Başla" at bounding box center [966, 257] width 295 height 527
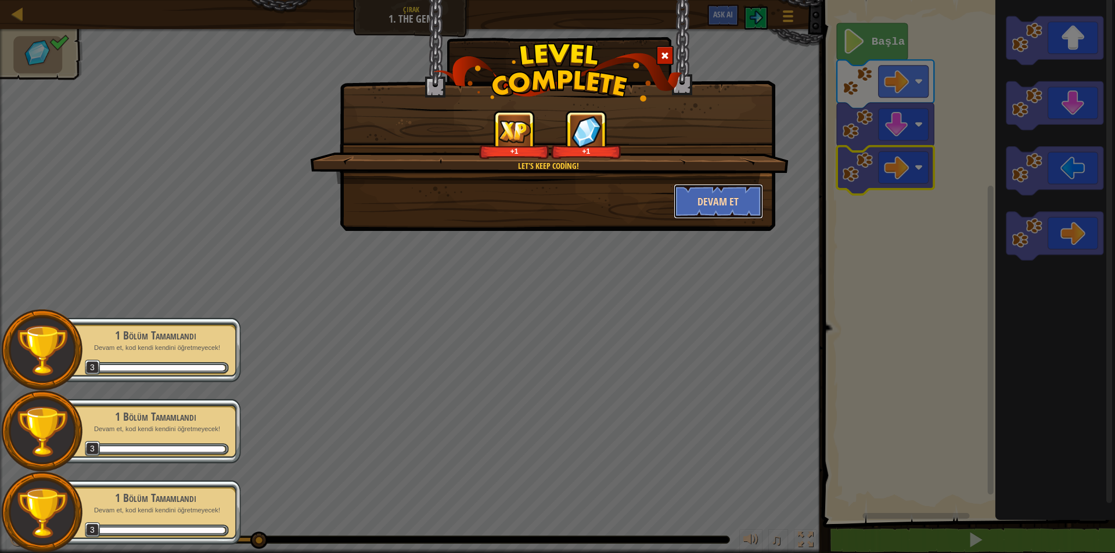
click at [724, 204] on button "Devam et" at bounding box center [718, 201] width 90 height 35
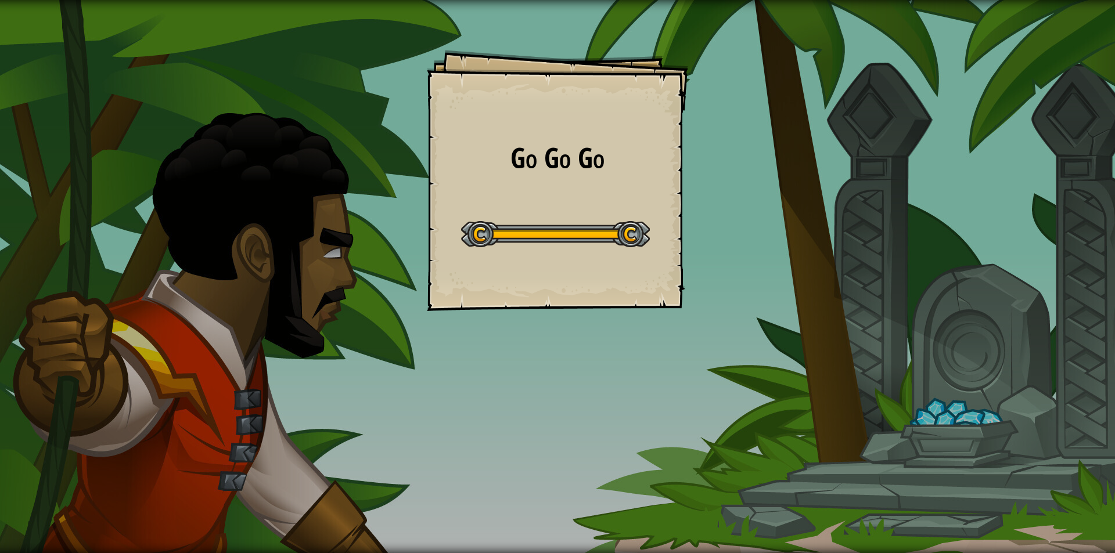
click at [629, 280] on div "Go Go Go Goals Start Level Yüklenemiyor Bu seviyeyi oynamak için bir aboneliğe …" at bounding box center [557, 180] width 261 height 261
click at [644, 232] on div "Go Go Go Goals Start Level Yüklenemiyor Bu seviyeyi oynamak için bir aboneliğe …" at bounding box center [557, 276] width 1115 height 553
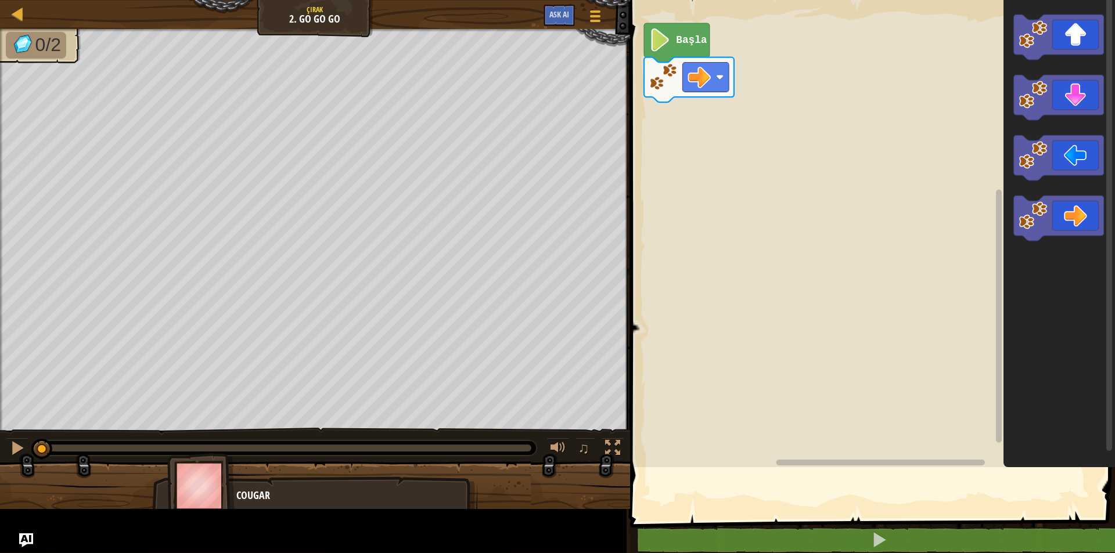
click at [634, 227] on rect "Blockly Çalışma Alanı" at bounding box center [870, 230] width 488 height 473
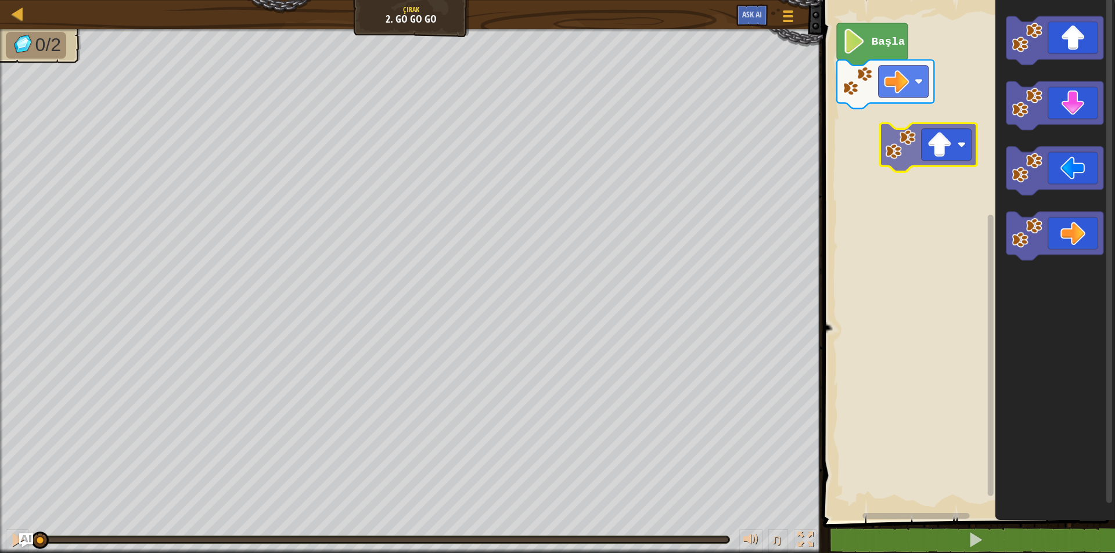
click at [931, 153] on div "Başla" at bounding box center [966, 257] width 295 height 527
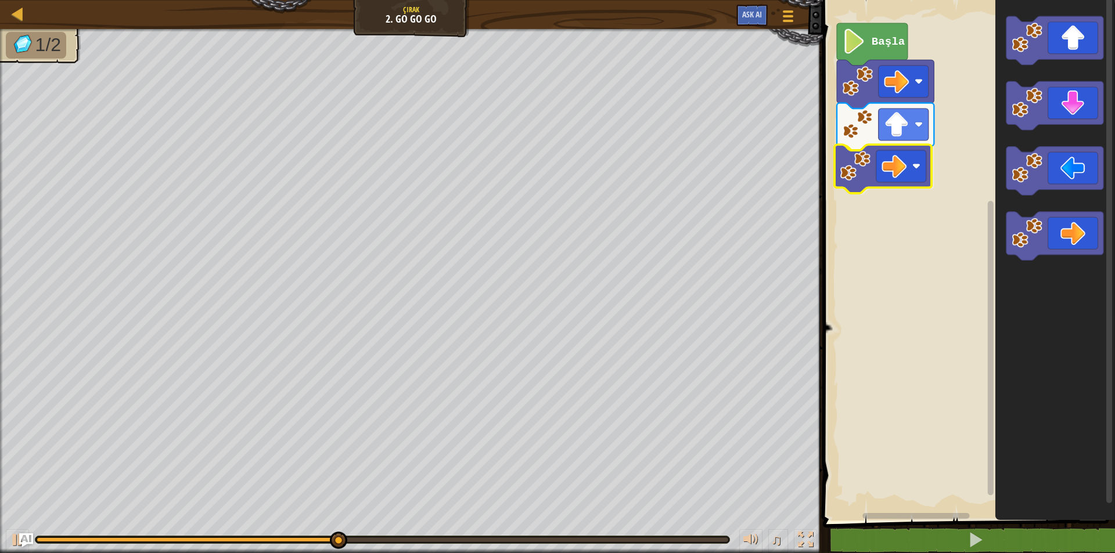
click at [911, 178] on div "Başla" at bounding box center [966, 257] width 295 height 527
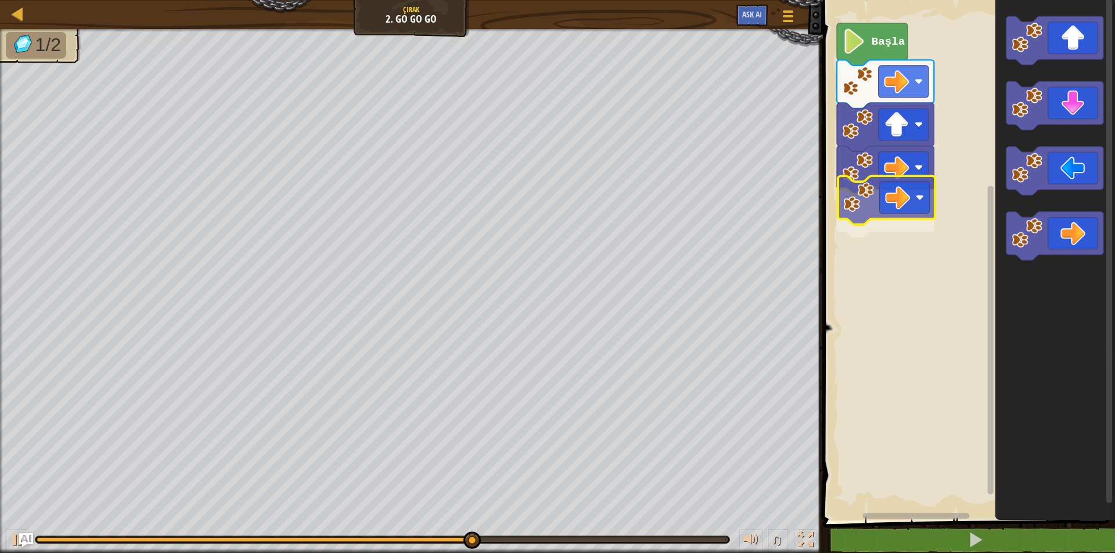
click at [878, 194] on div "Başla" at bounding box center [966, 257] width 295 height 527
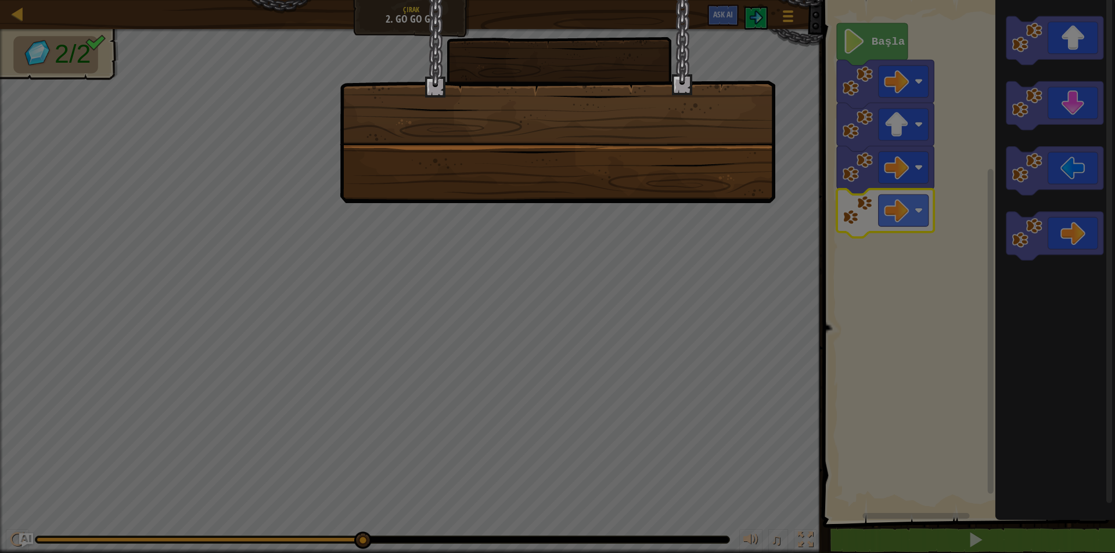
click at [543, 179] on div at bounding box center [557, 101] width 435 height 203
drag, startPoint x: 777, startPoint y: 45, endPoint x: 711, endPoint y: 93, distance: 82.2
click at [733, 84] on div at bounding box center [557, 276] width 1115 height 553
click at [711, 93] on div at bounding box center [557, 101] width 435 height 203
click at [677, 93] on div at bounding box center [557, 101] width 435 height 203
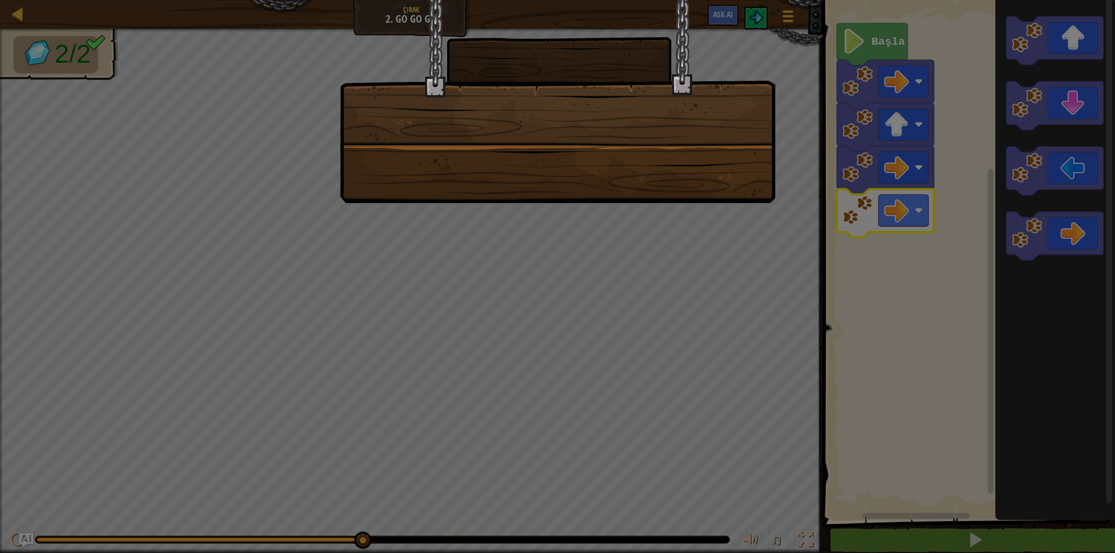
click at [871, 39] on div at bounding box center [557, 276] width 1115 height 553
click at [686, 111] on div at bounding box center [557, 101] width 435 height 203
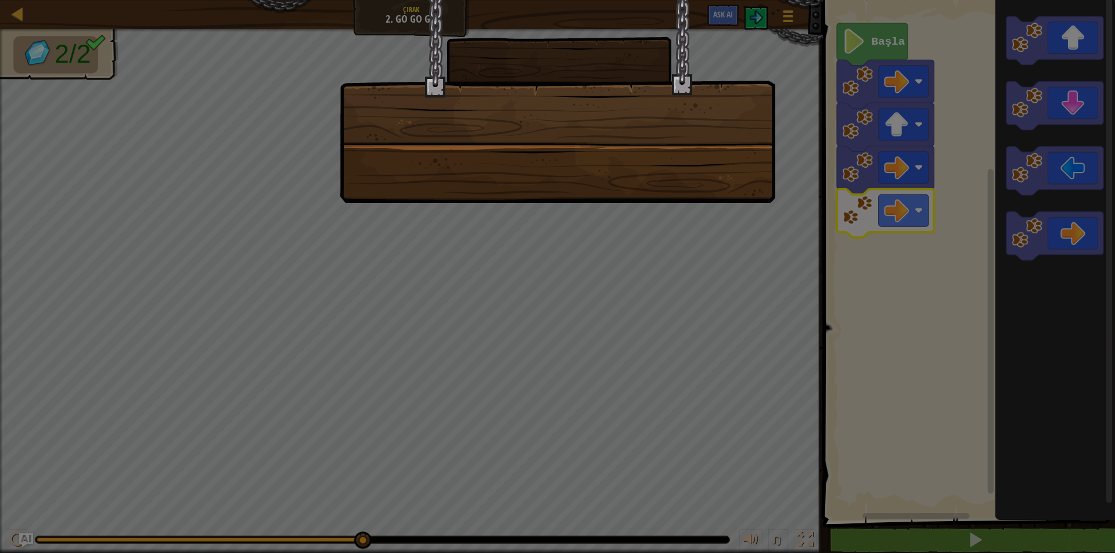
click at [686, 111] on div at bounding box center [557, 101] width 435 height 203
click at [691, 92] on div at bounding box center [557, 101] width 435 height 203
drag, startPoint x: 504, startPoint y: 99, endPoint x: 568, endPoint y: 105, distance: 64.1
click at [560, 107] on div at bounding box center [557, 101] width 435 height 203
drag, startPoint x: 532, startPoint y: 153, endPoint x: 668, endPoint y: 97, distance: 146.8
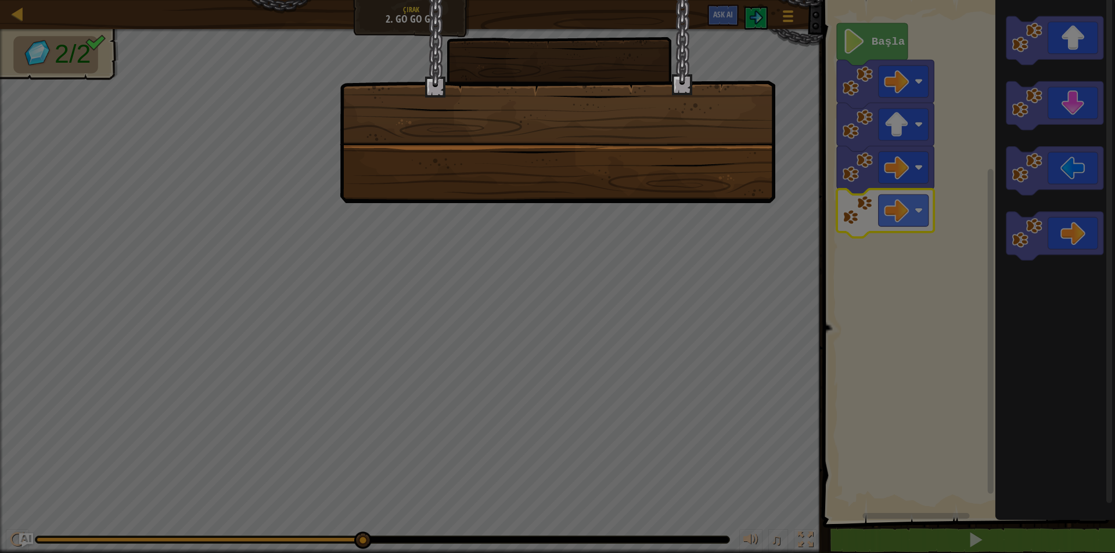
click at [550, 149] on div at bounding box center [557, 101] width 435 height 203
click at [870, 37] on div at bounding box center [557, 276] width 1115 height 553
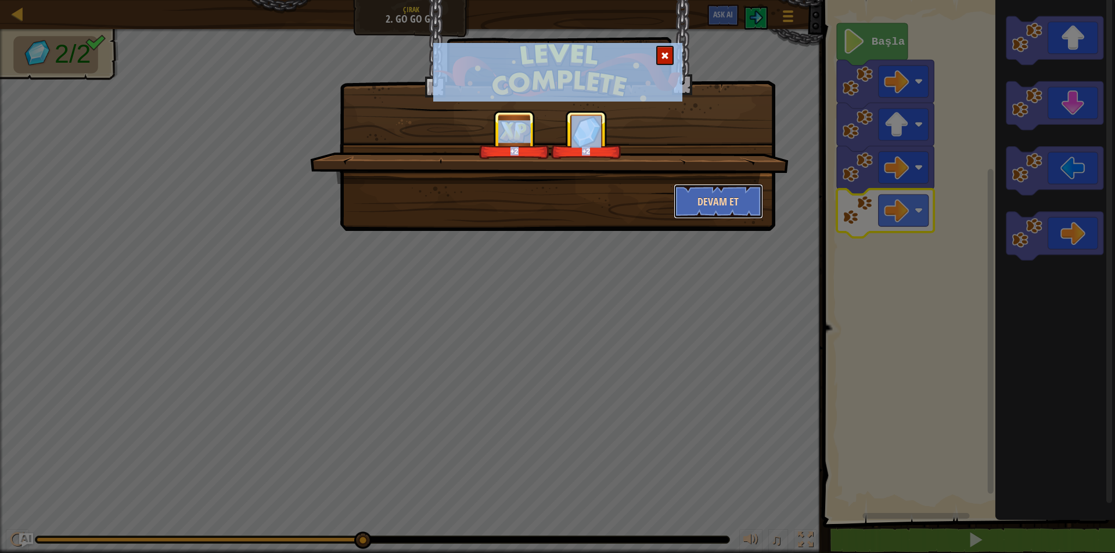
click at [709, 202] on button "Devam et" at bounding box center [718, 201] width 90 height 35
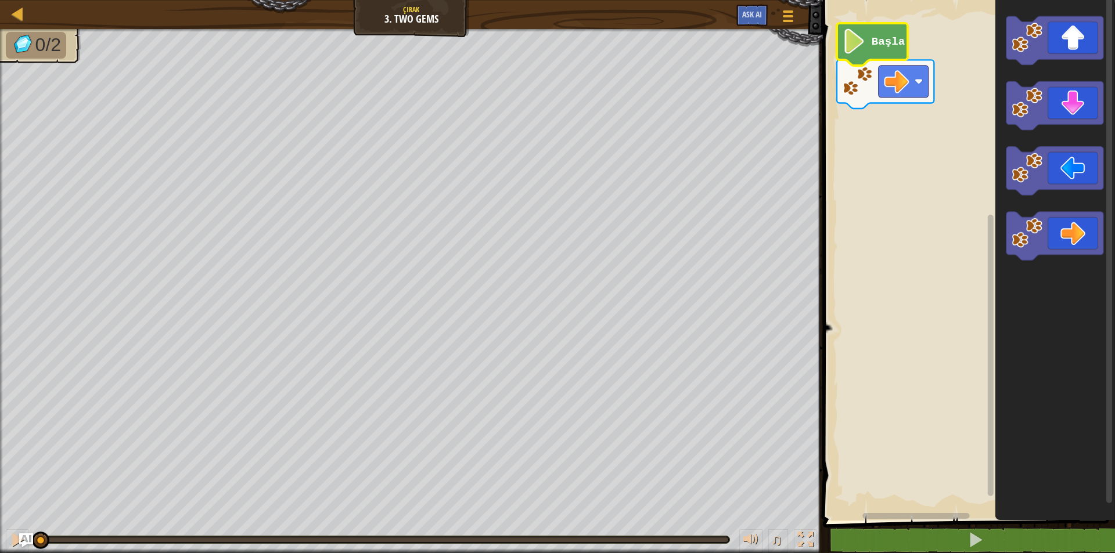
click at [873, 36] on text "Başla" at bounding box center [887, 41] width 33 height 13
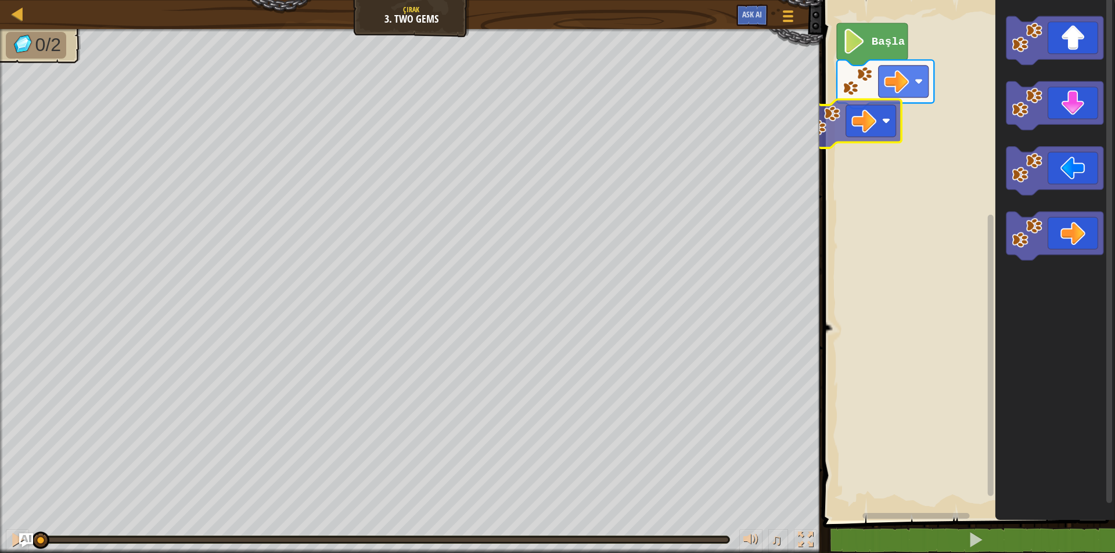
click at [872, 116] on div "Başla" at bounding box center [966, 257] width 295 height 527
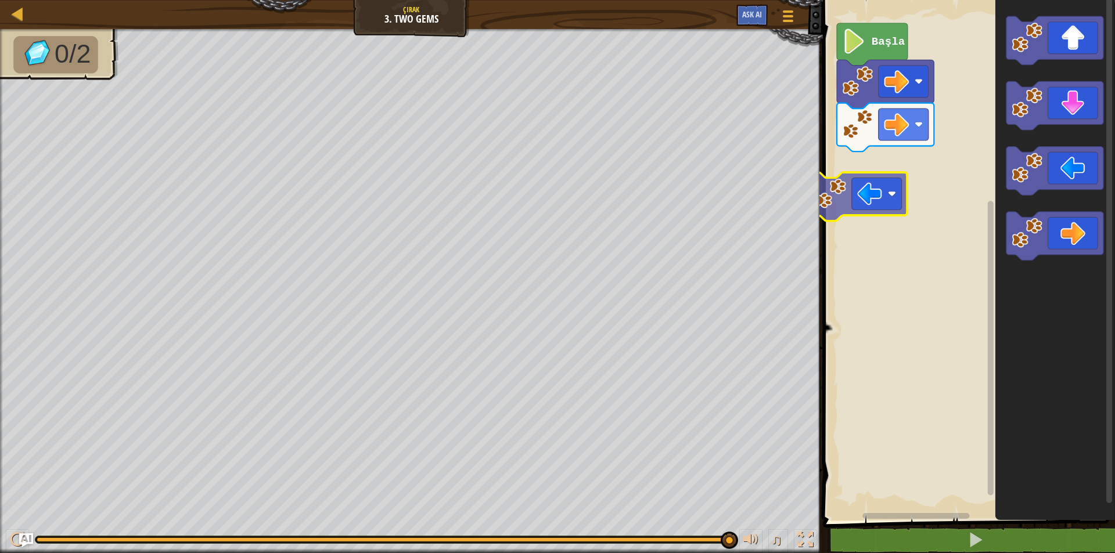
click at [849, 200] on div "Başla" at bounding box center [966, 257] width 295 height 527
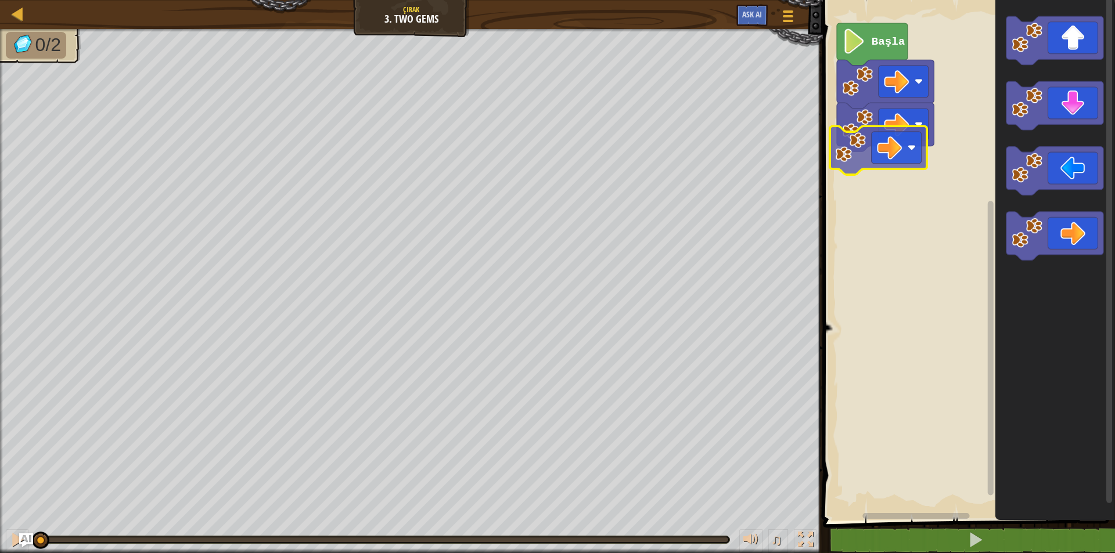
click at [893, 177] on div "Başla" at bounding box center [966, 257] width 295 height 527
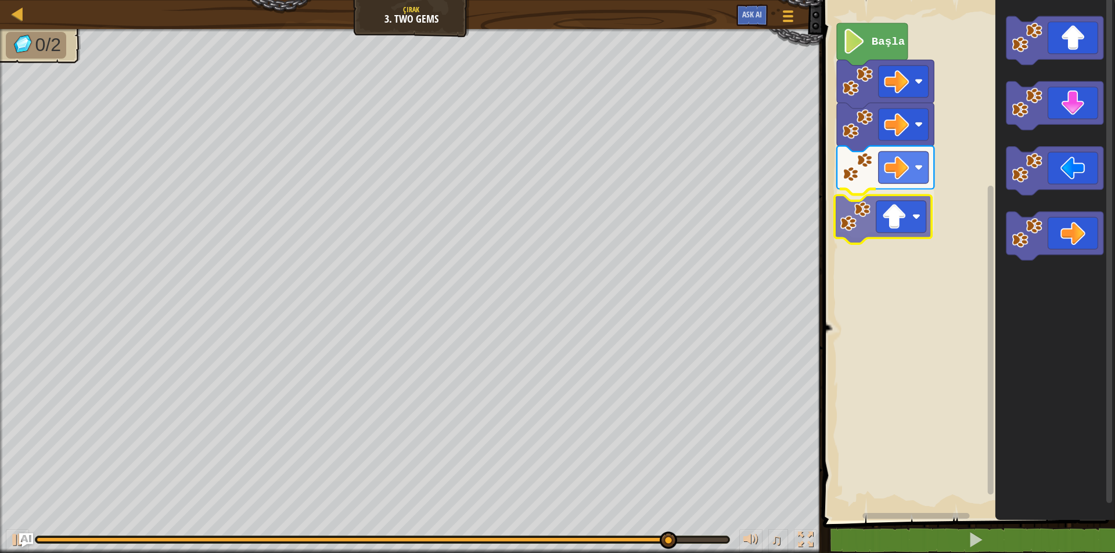
click at [912, 229] on div "Başla" at bounding box center [966, 257] width 295 height 527
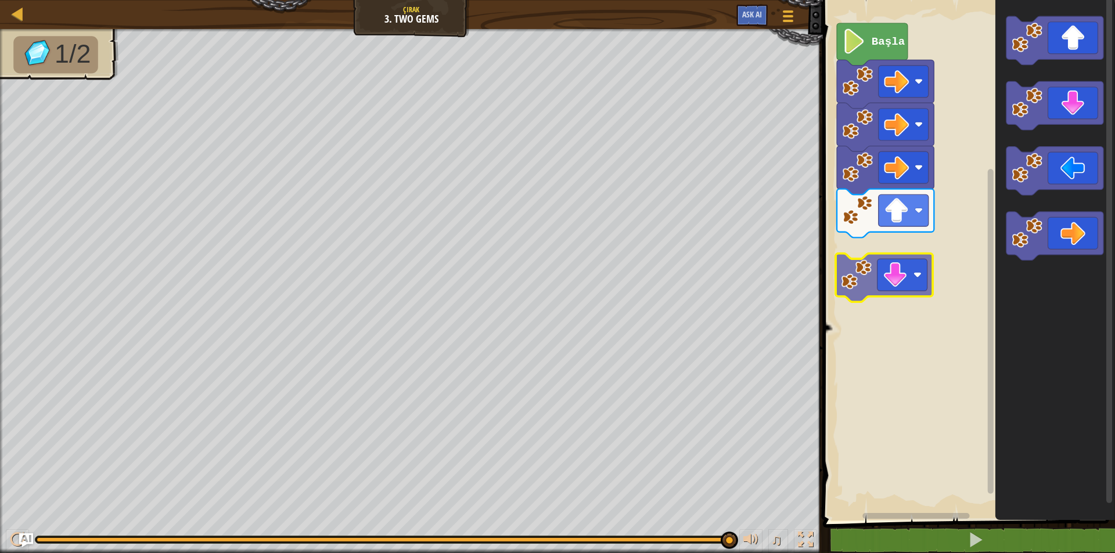
click at [885, 282] on div "Başla" at bounding box center [966, 257] width 295 height 527
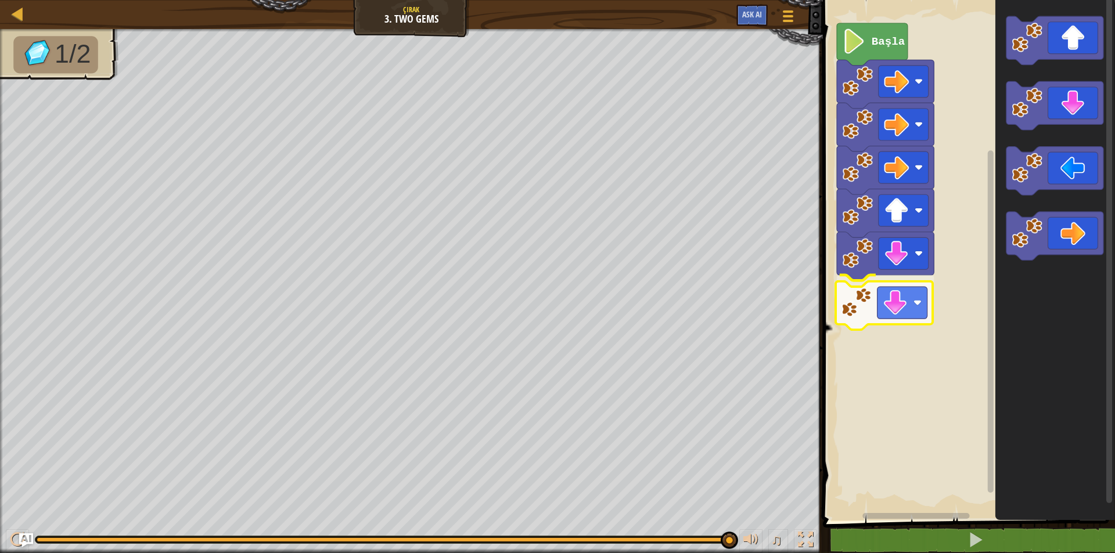
click at [901, 304] on div "Başla" at bounding box center [966, 257] width 295 height 527
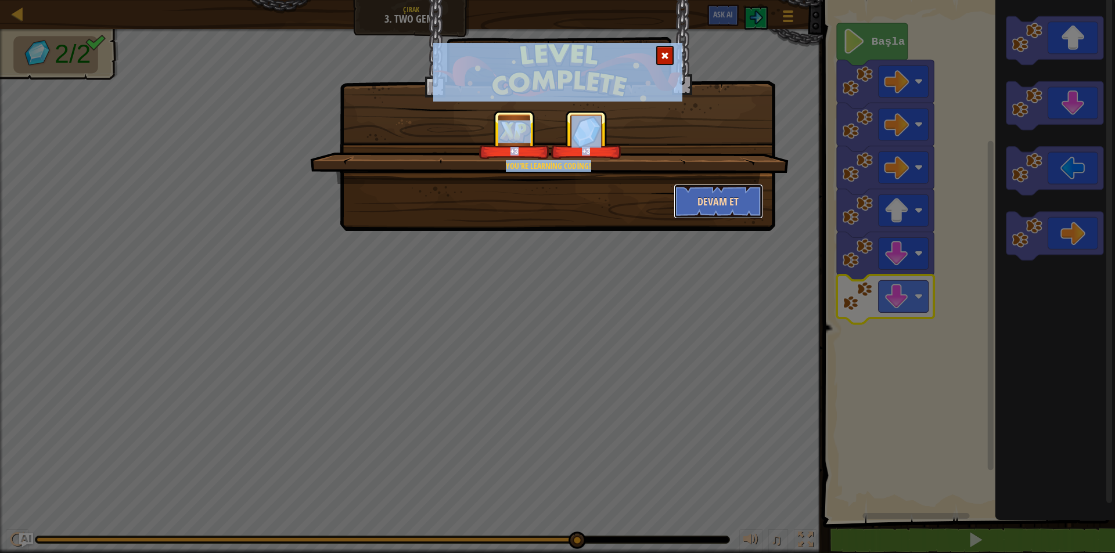
click at [717, 204] on button "Devam et" at bounding box center [718, 201] width 90 height 35
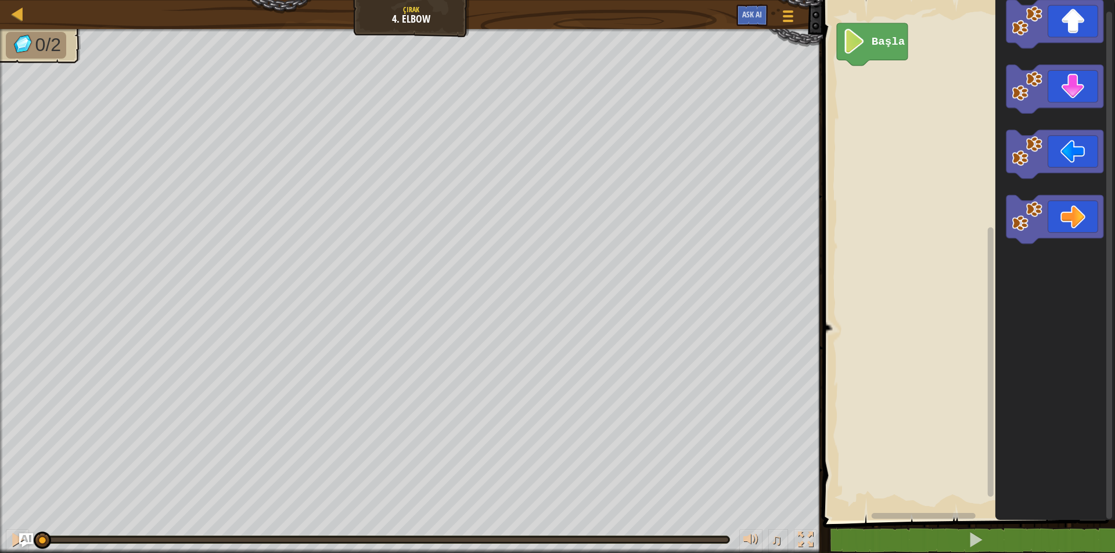
click at [862, 121] on div "Başla" at bounding box center [966, 257] width 295 height 527
click at [854, 109] on div "Başla" at bounding box center [966, 257] width 295 height 527
click at [867, 80] on div "Başla" at bounding box center [966, 257] width 295 height 527
click at [859, 41] on image "Blockly Çalışma Alanı" at bounding box center [854, 41] width 24 height 25
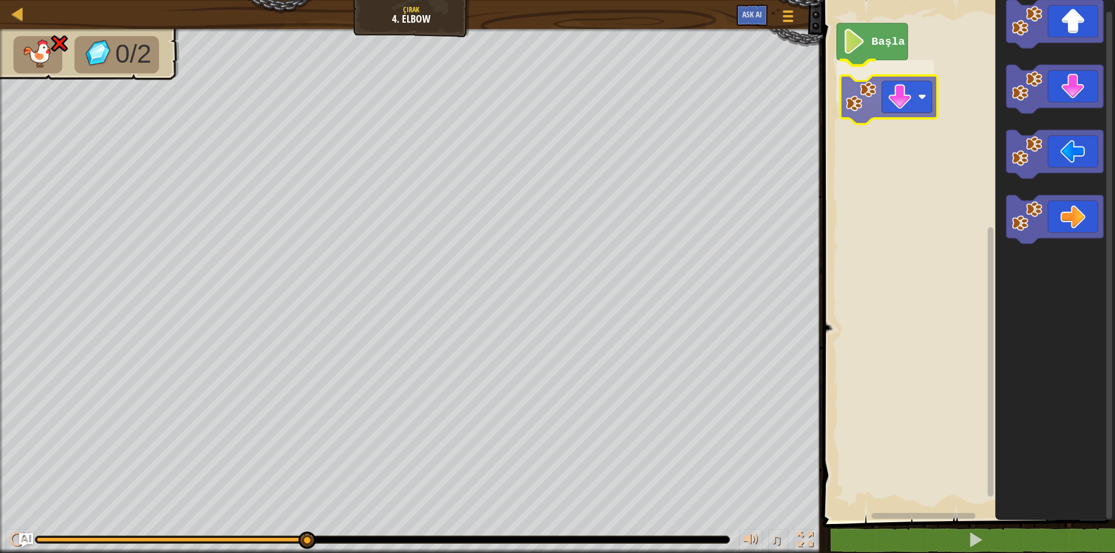
click at [879, 82] on div "Başla" at bounding box center [966, 257] width 295 height 527
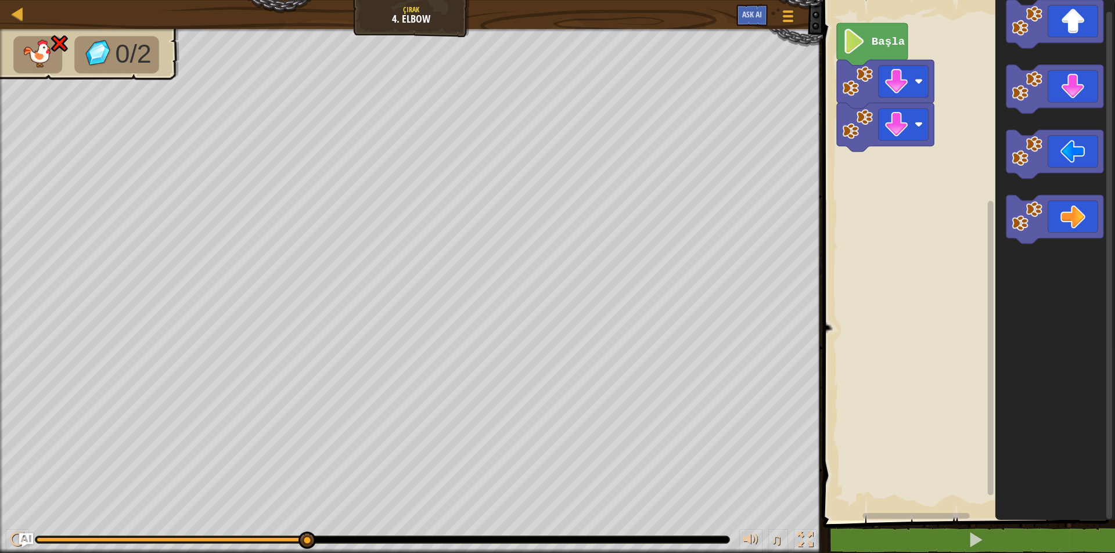
click at [881, 96] on div "Başla" at bounding box center [966, 257] width 295 height 527
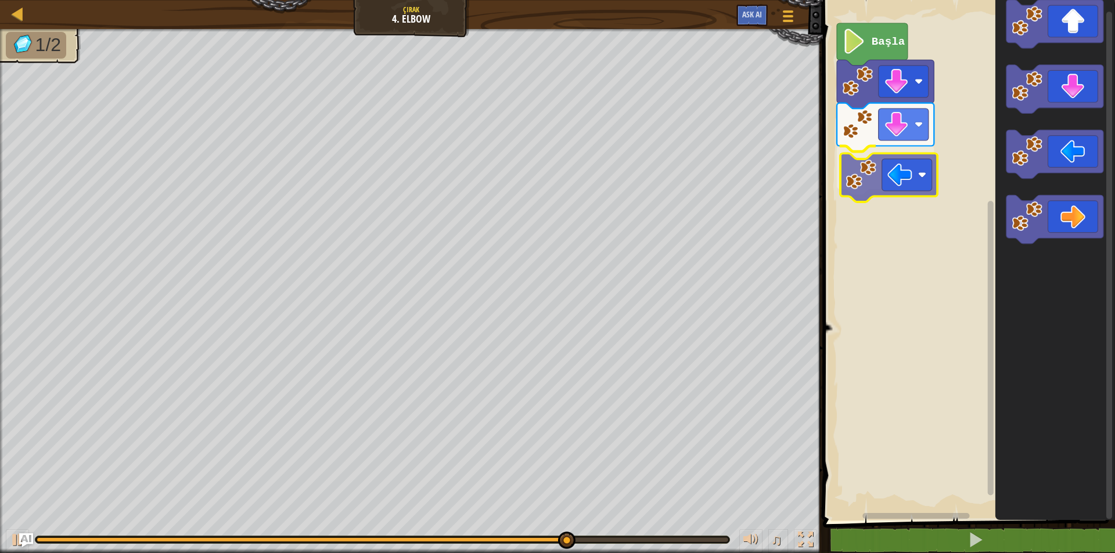
click at [914, 171] on div "Başla" at bounding box center [966, 257] width 295 height 527
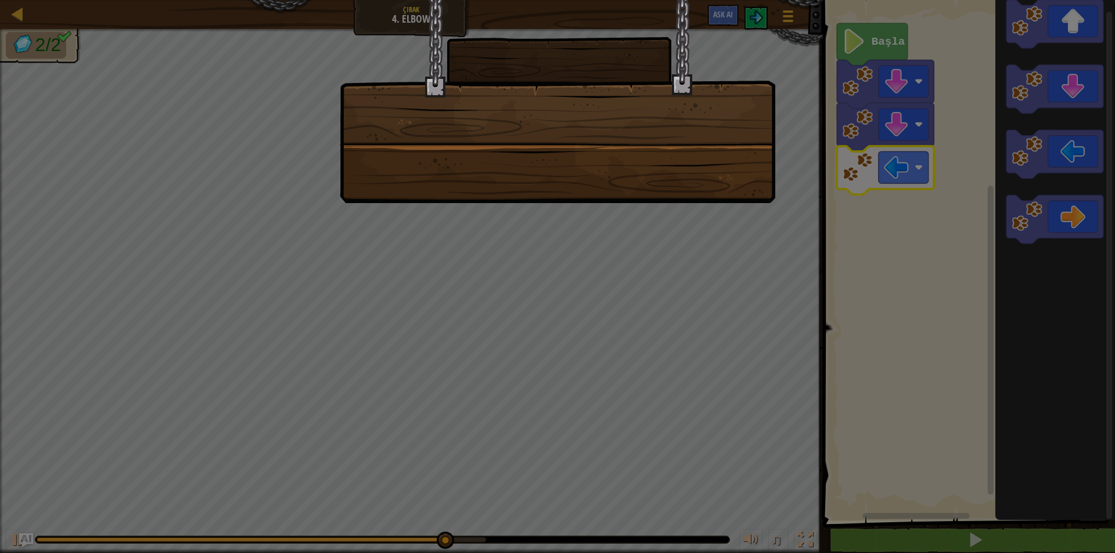
click at [890, 27] on div at bounding box center [557, 276] width 1115 height 553
